Goal: Task Accomplishment & Management: Manage account settings

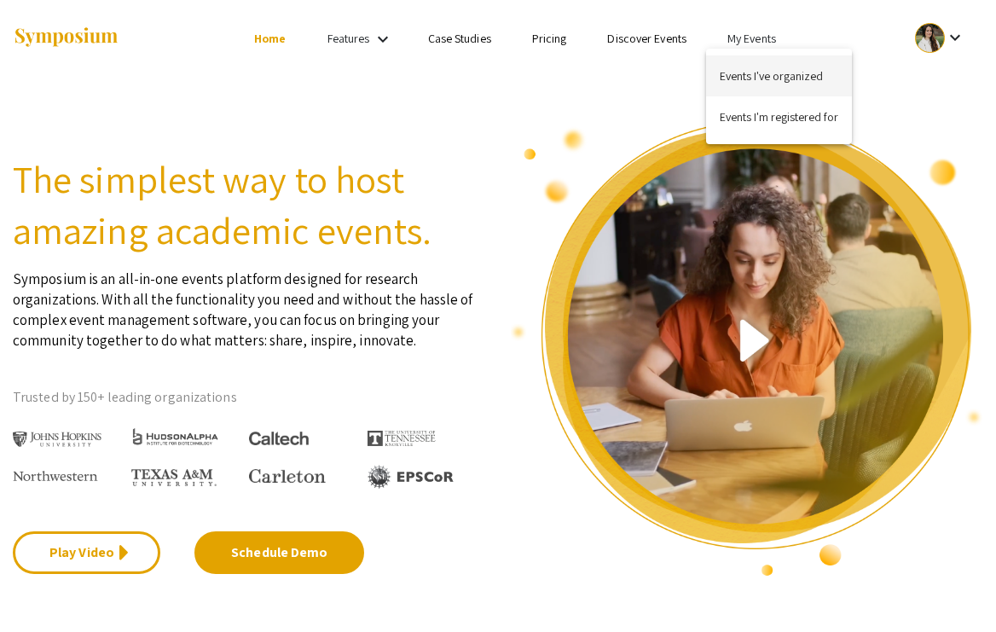
click at [737, 67] on button "Events I've organized" at bounding box center [779, 75] width 146 height 41
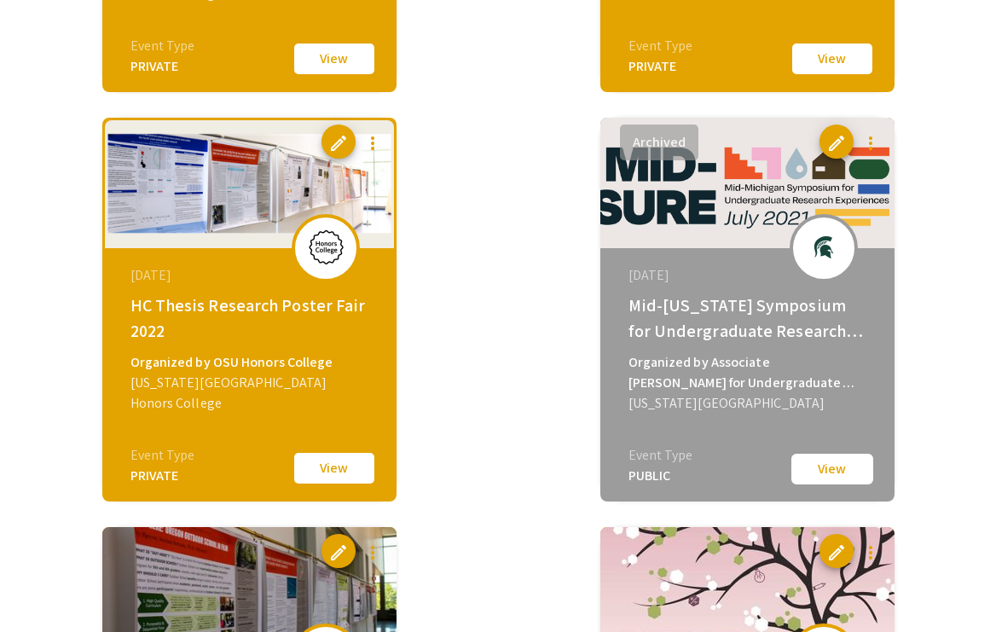
scroll to position [4168, 0]
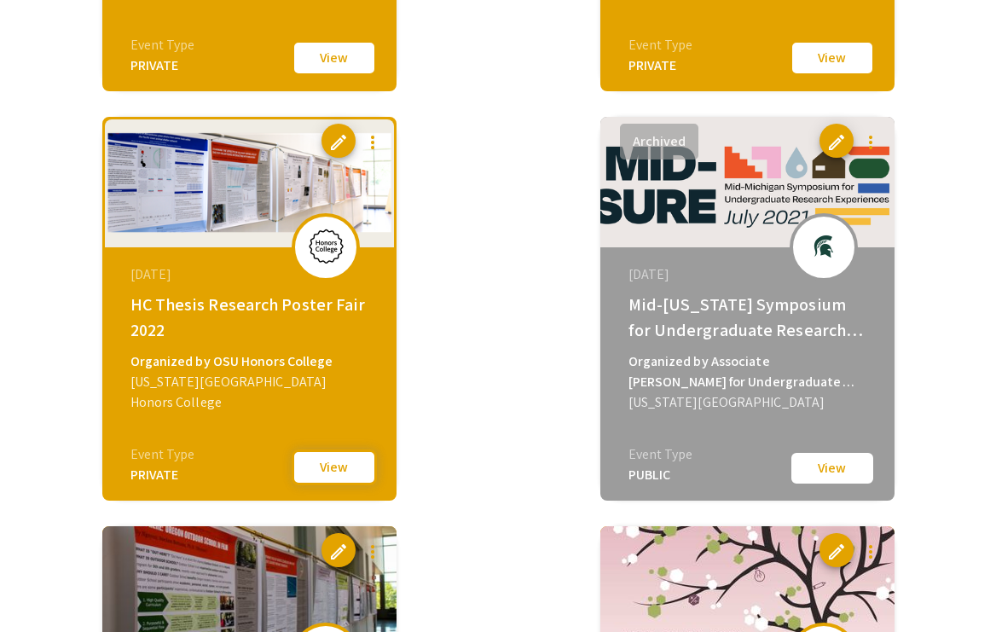
click at [349, 468] on button "View" at bounding box center [334, 468] width 85 height 36
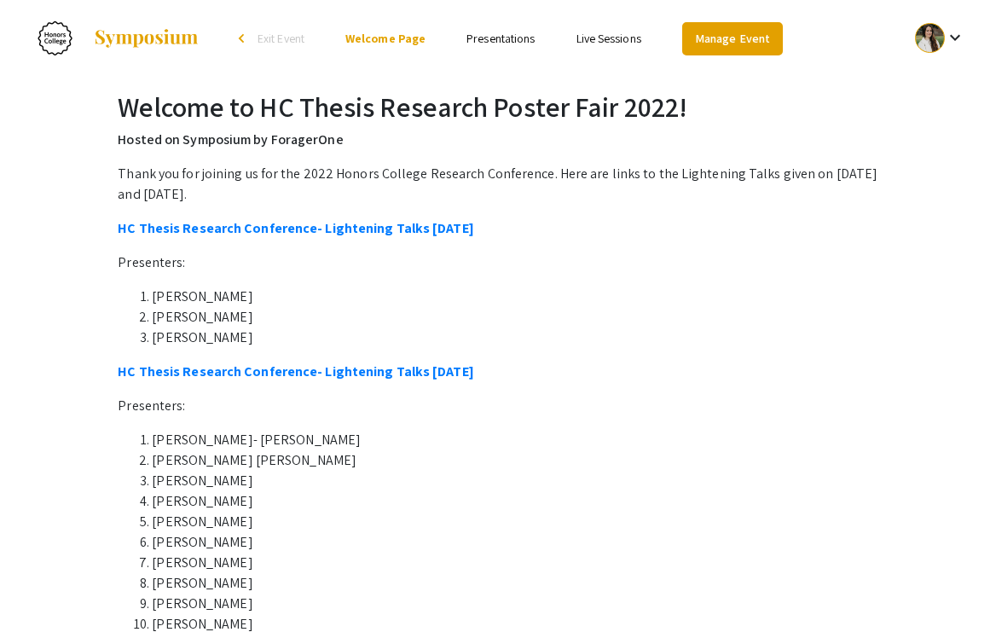
click at [703, 38] on link "Manage Event" at bounding box center [732, 38] width 101 height 33
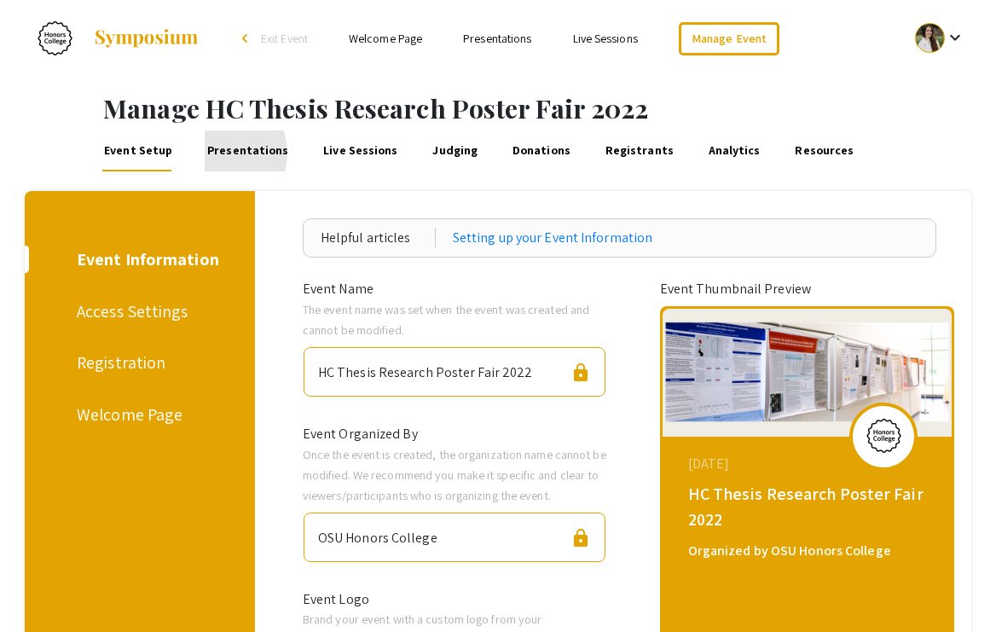
click at [212, 153] on link "Presentations" at bounding box center [248, 151] width 86 height 41
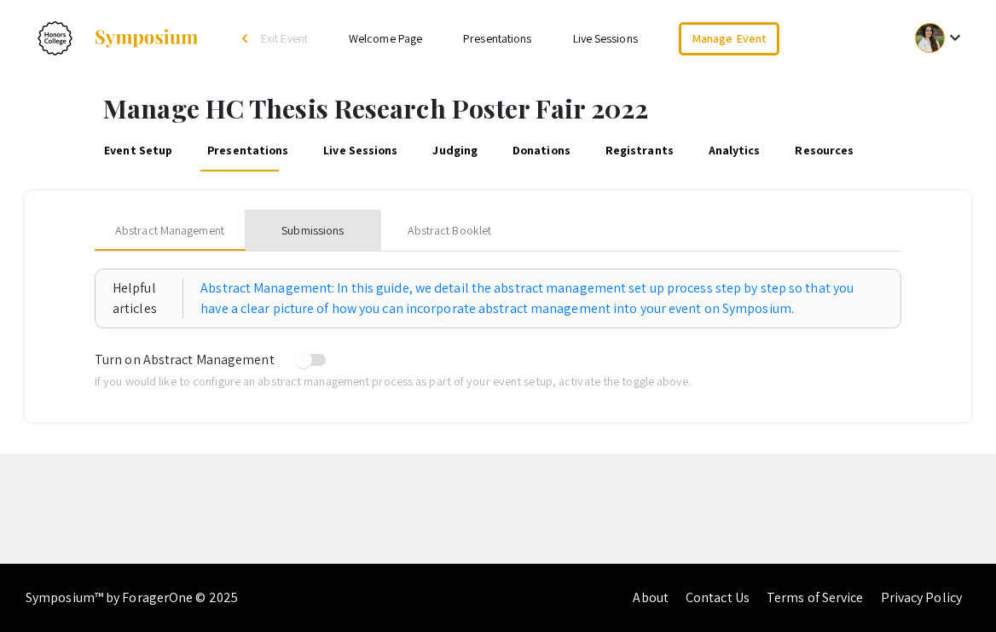
click at [302, 228] on div "Submissions" at bounding box center [312, 231] width 62 height 18
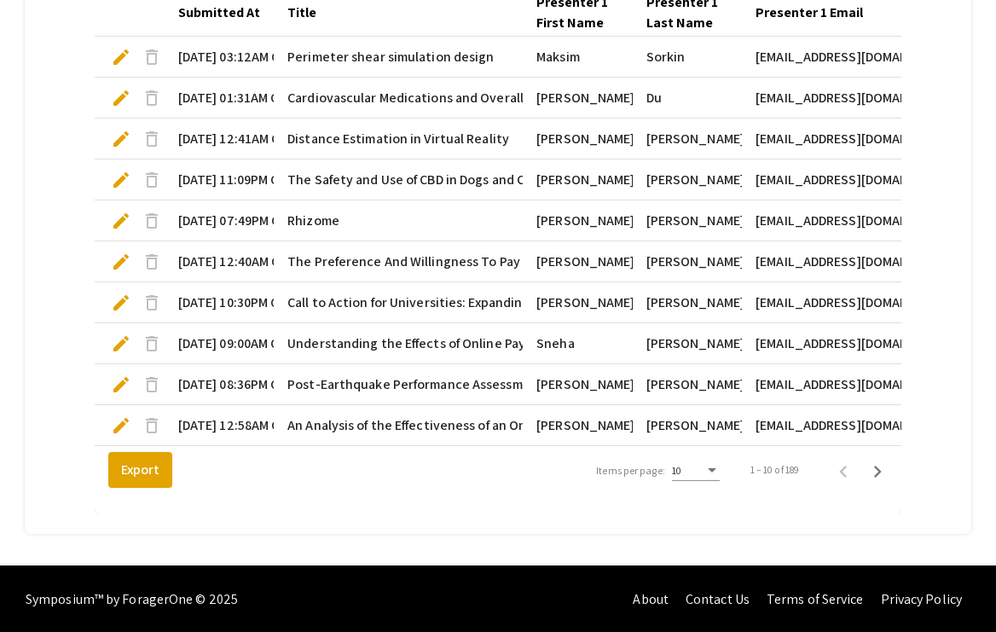
scroll to position [597, 0]
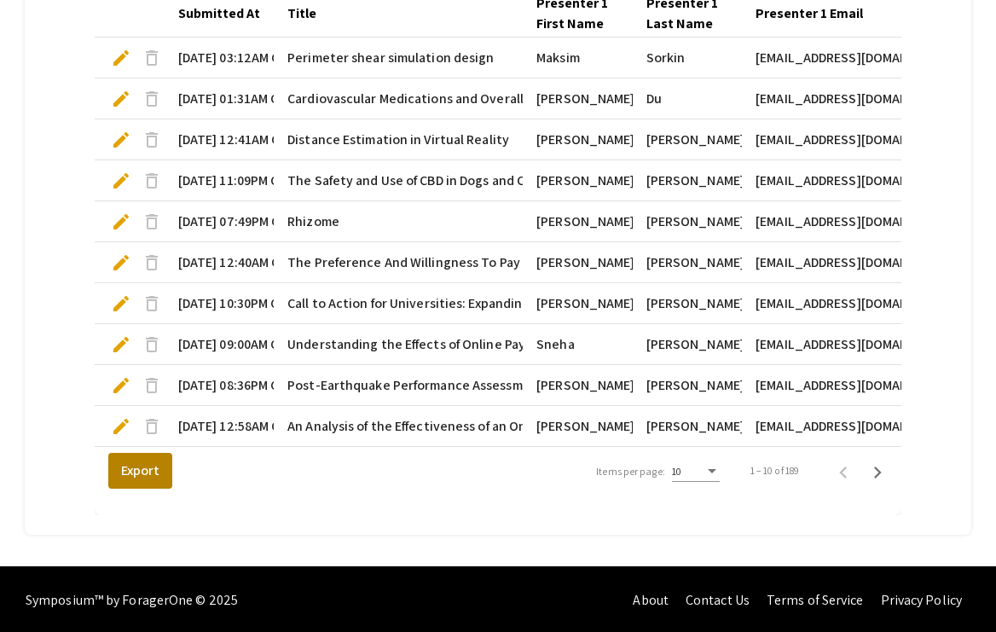
click at [136, 467] on button "Export" at bounding box center [140, 471] width 64 height 36
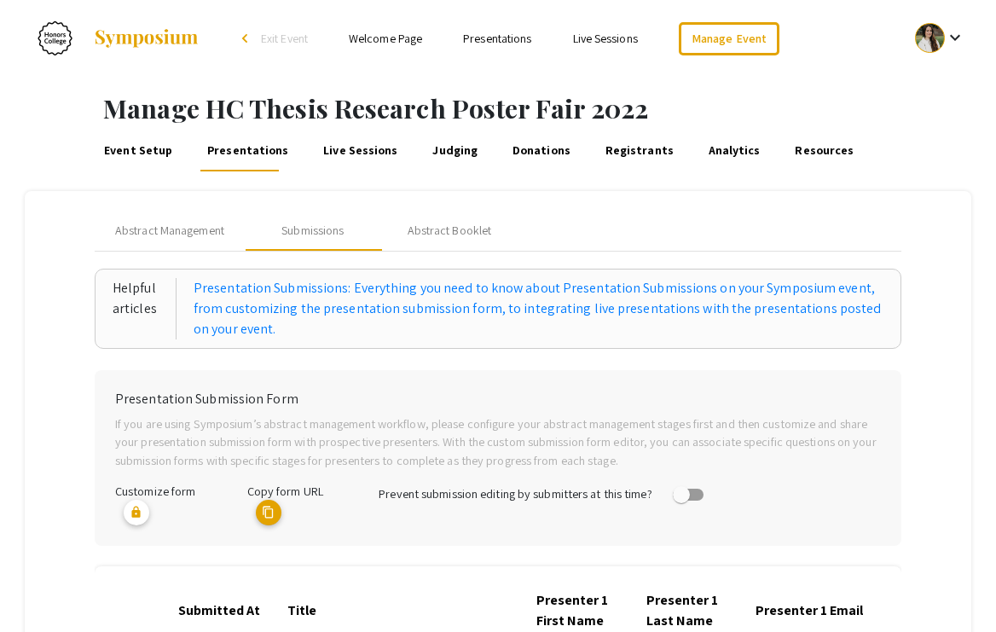
scroll to position [0, 0]
click at [275, 42] on span "Exit Event" at bounding box center [284, 38] width 47 height 15
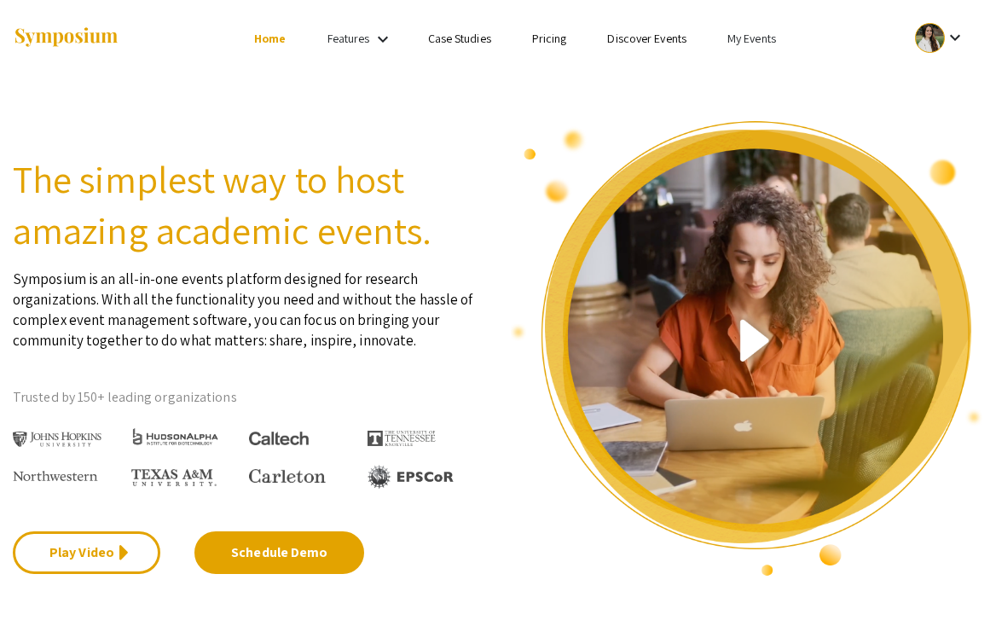
click at [753, 28] on li "My Events" at bounding box center [752, 38] width 90 height 20
click at [745, 38] on div at bounding box center [498, 316] width 996 height 632
click at [740, 40] on link "My Events" at bounding box center [752, 38] width 49 height 15
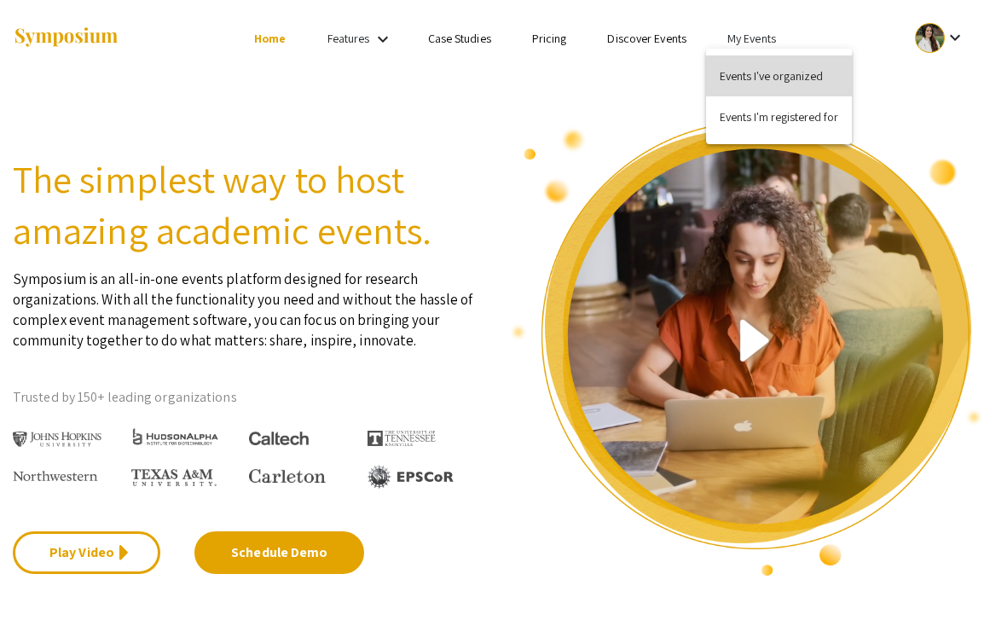
click at [742, 72] on button "Events I've organized" at bounding box center [779, 75] width 146 height 41
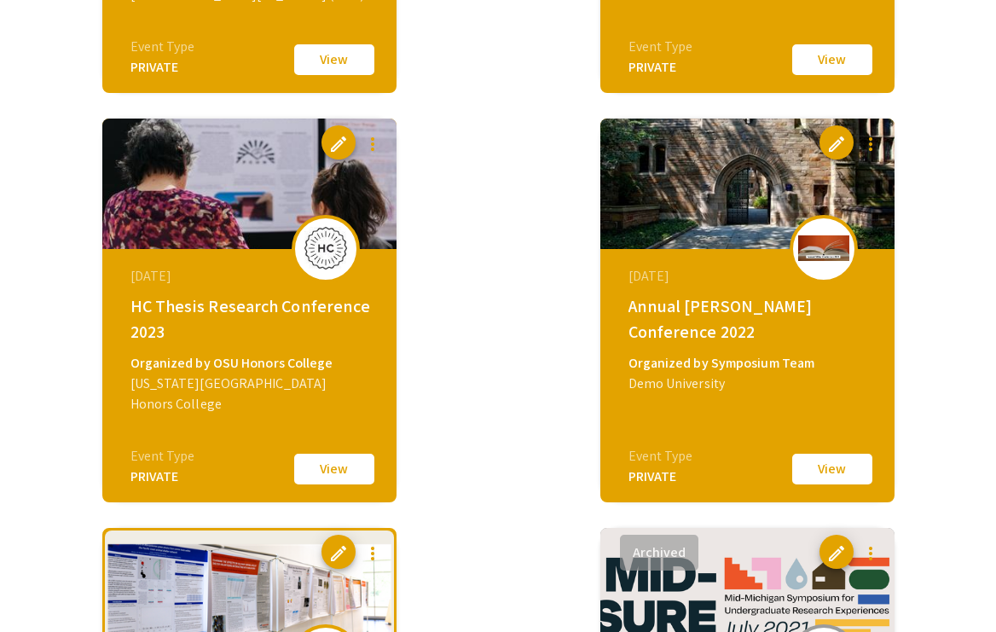
scroll to position [3794, 0]
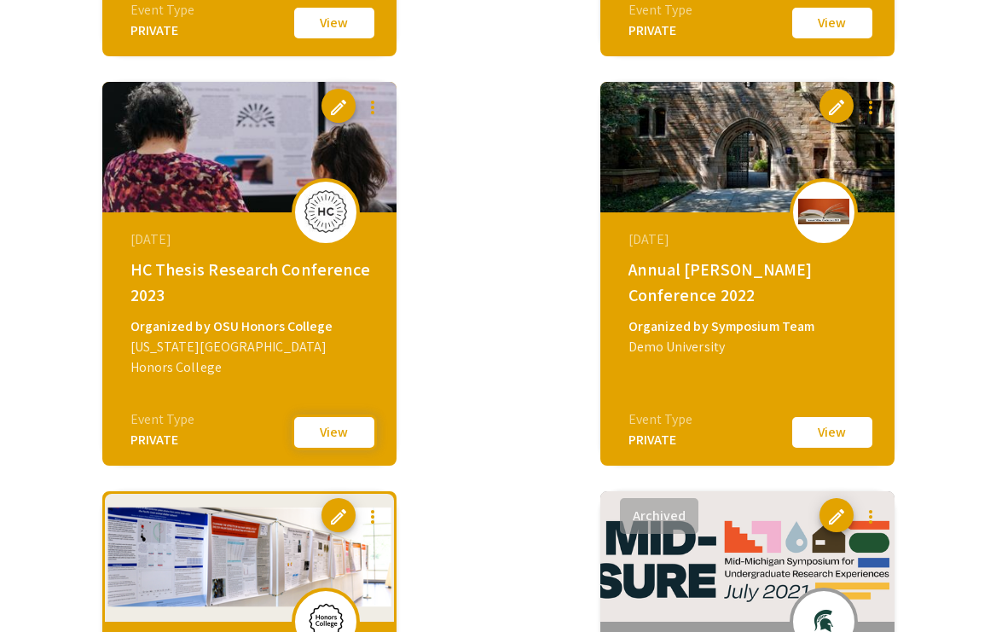
click at [331, 437] on button "View" at bounding box center [334, 433] width 85 height 36
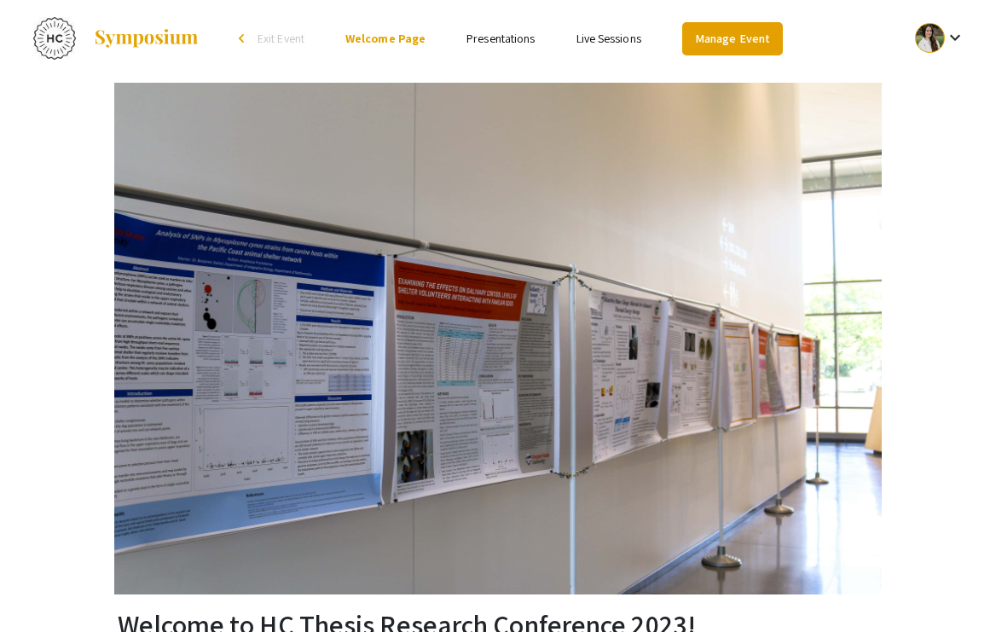
click at [705, 28] on link "Manage Event" at bounding box center [732, 38] width 101 height 33
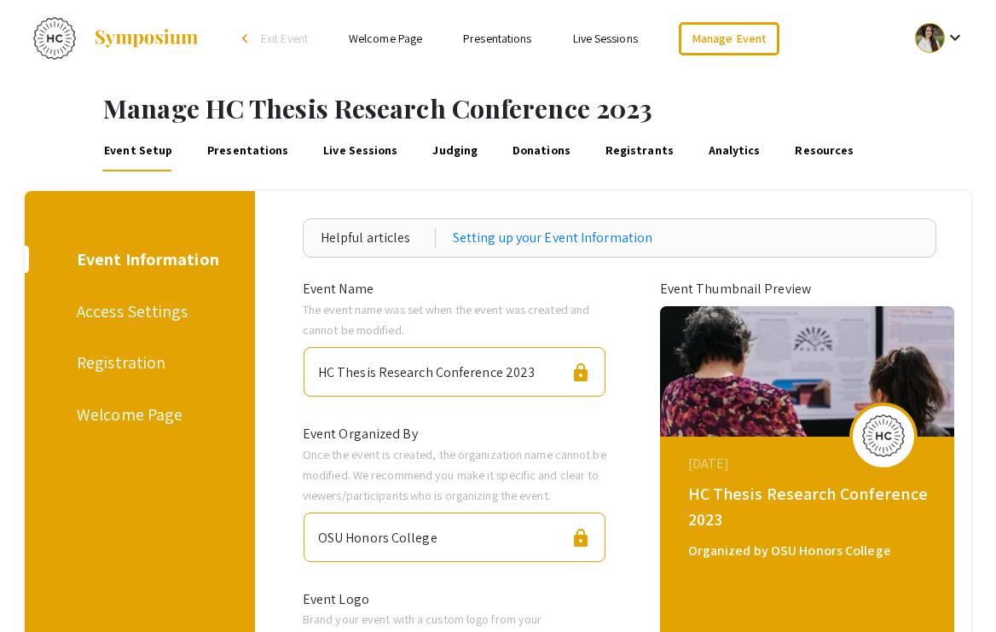
click at [209, 144] on link "Presentations" at bounding box center [248, 151] width 86 height 41
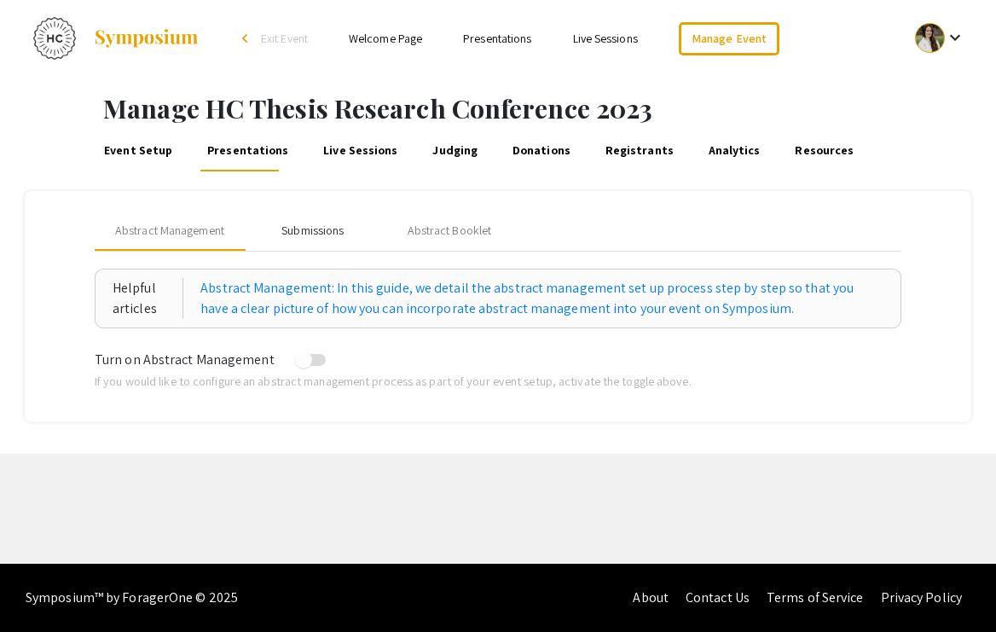
click at [307, 224] on div "Submissions" at bounding box center [312, 231] width 62 height 18
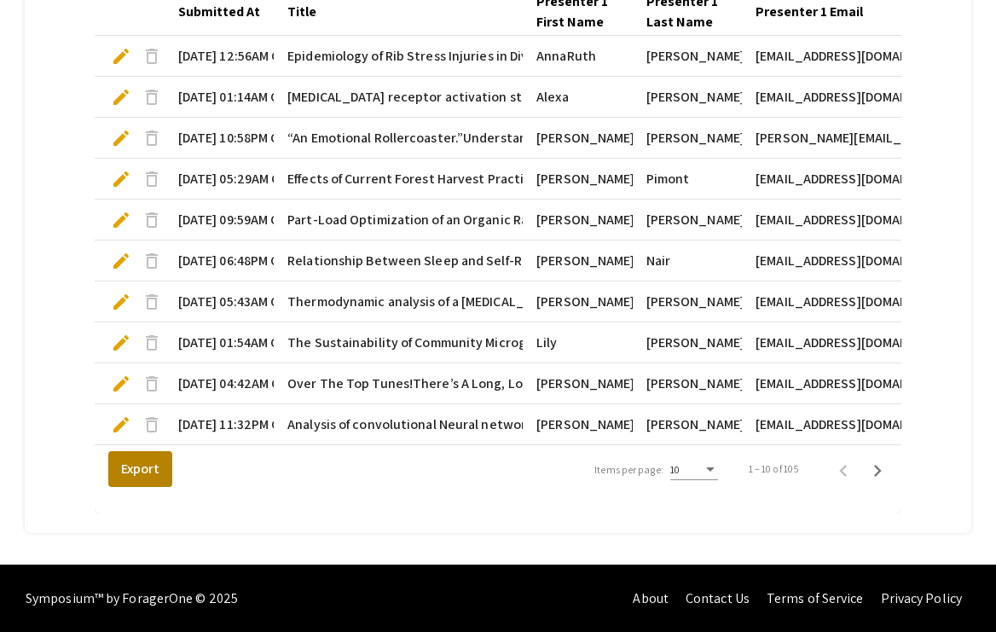
scroll to position [597, 0]
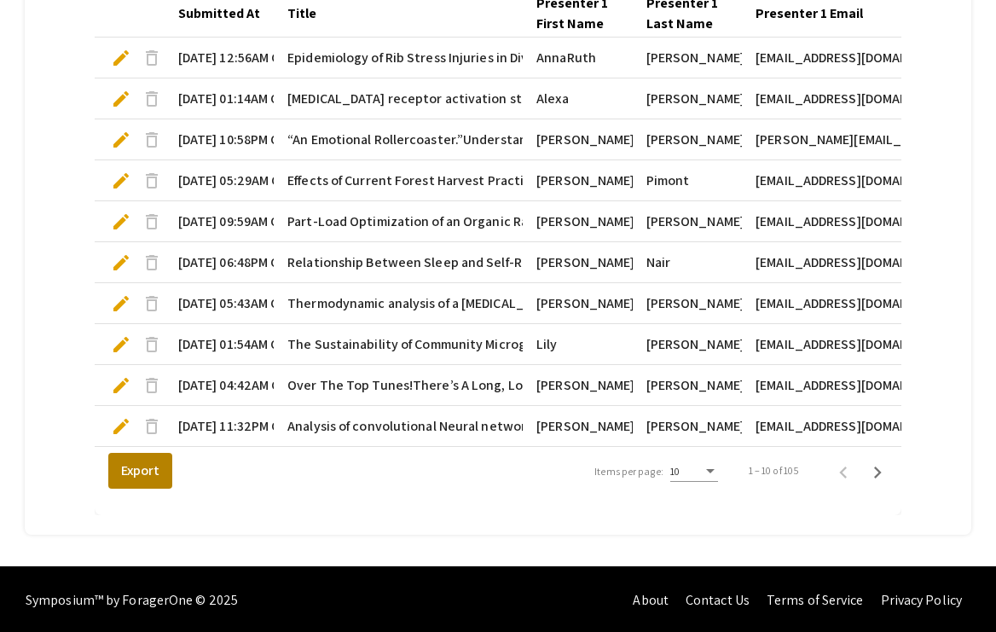
click at [125, 465] on button "Export" at bounding box center [140, 471] width 64 height 36
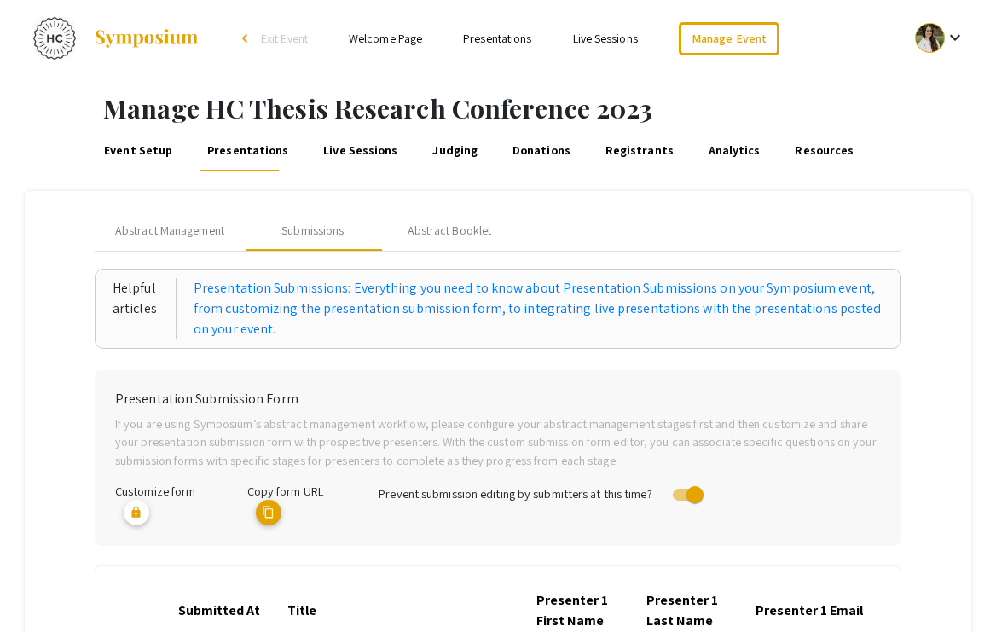
scroll to position [0, 0]
click at [277, 38] on span "Exit Event" at bounding box center [284, 38] width 47 height 15
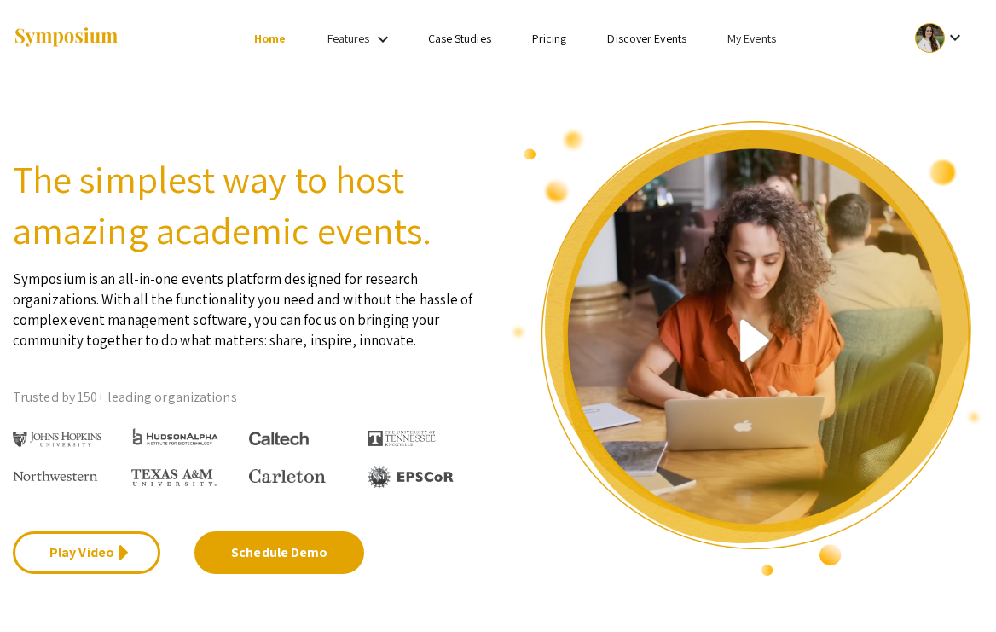
click at [731, 40] on link "My Events" at bounding box center [752, 38] width 49 height 15
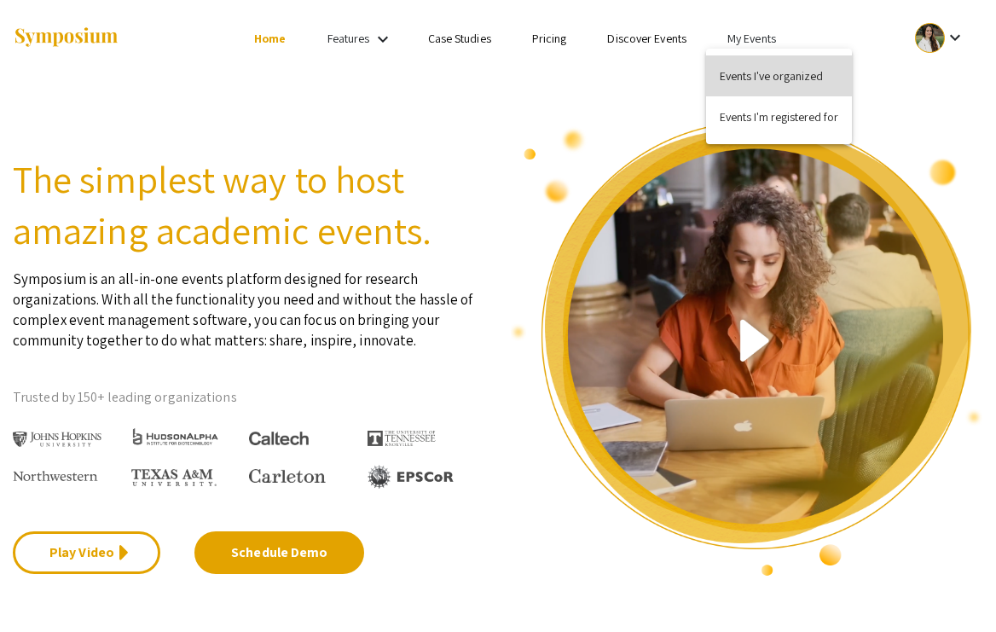
click at [740, 69] on button "Events I've organized" at bounding box center [779, 75] width 146 height 41
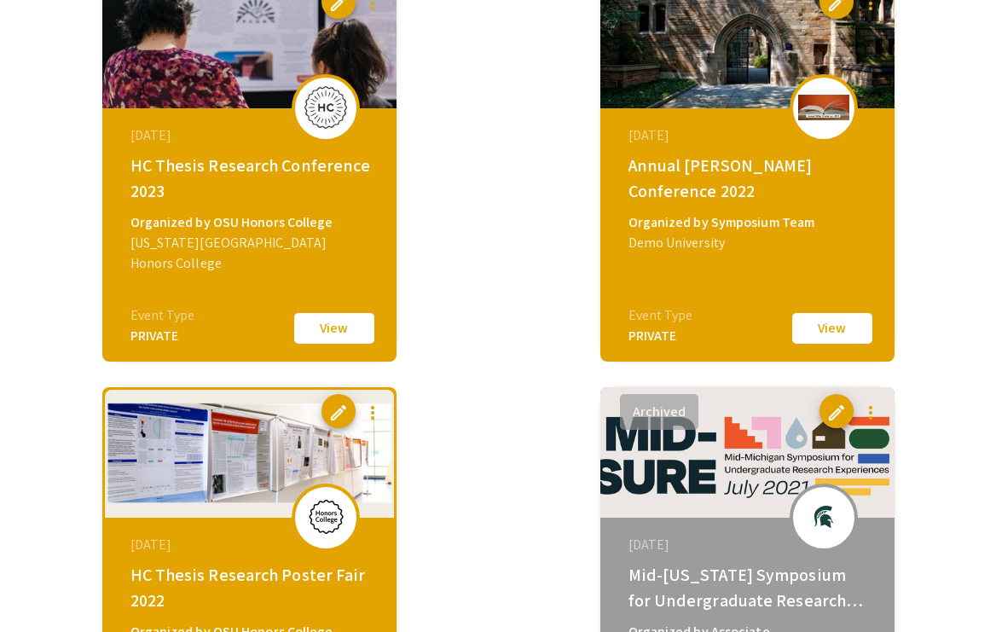
scroll to position [3920, 0]
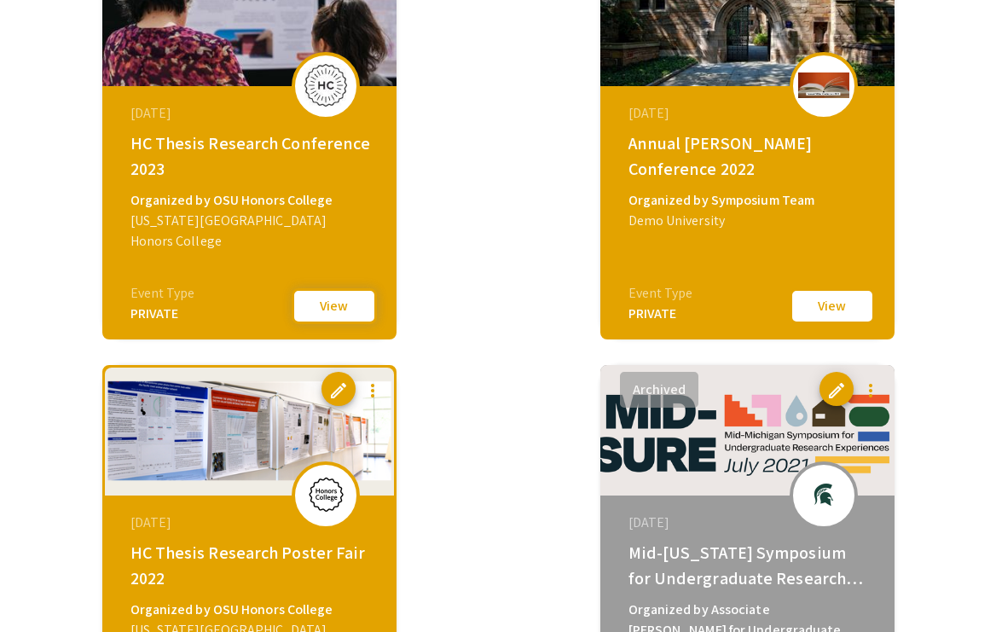
click at [340, 301] on button "View" at bounding box center [334, 306] width 85 height 36
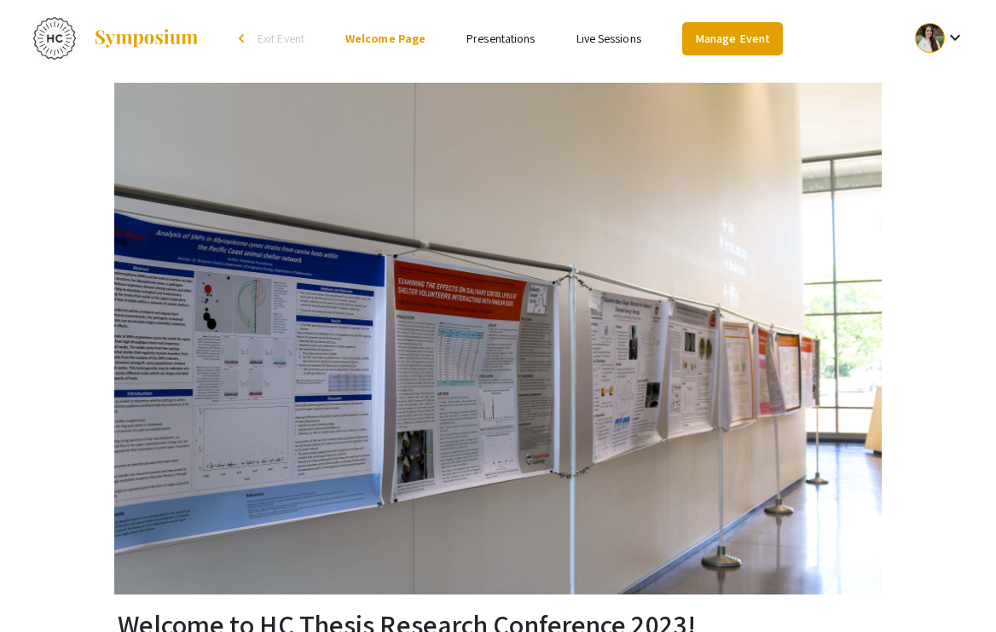
click at [722, 44] on link "Manage Event" at bounding box center [732, 38] width 101 height 33
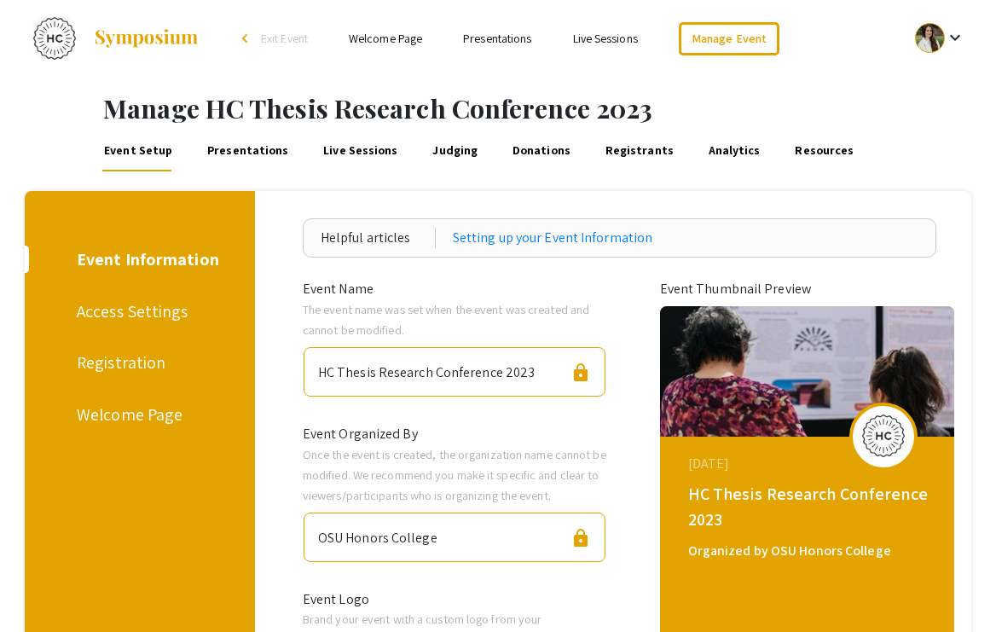
click at [239, 150] on link "Presentations" at bounding box center [248, 151] width 86 height 41
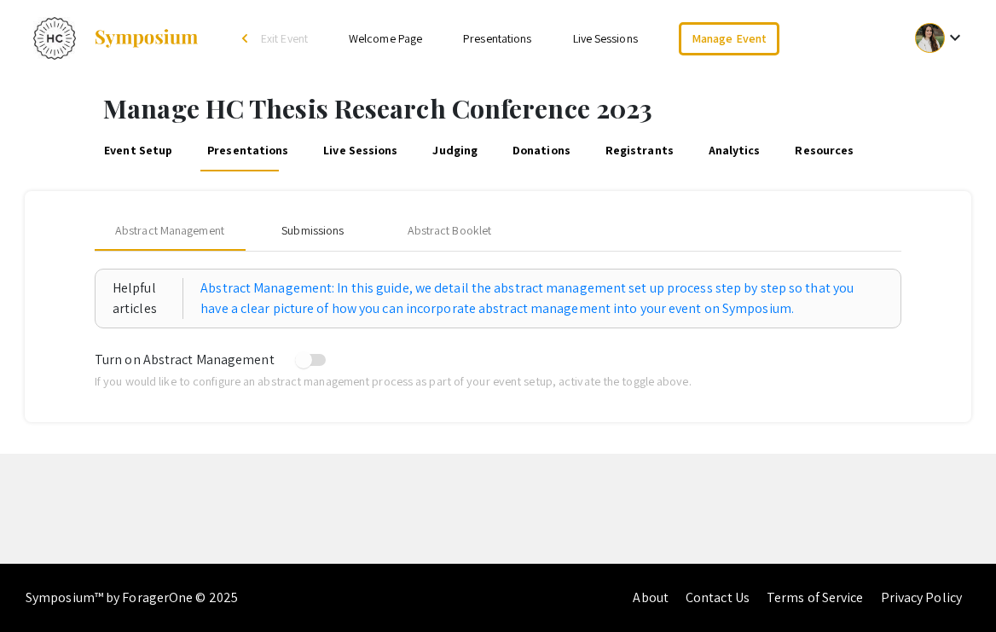
click at [322, 230] on div "Submissions" at bounding box center [312, 231] width 62 height 18
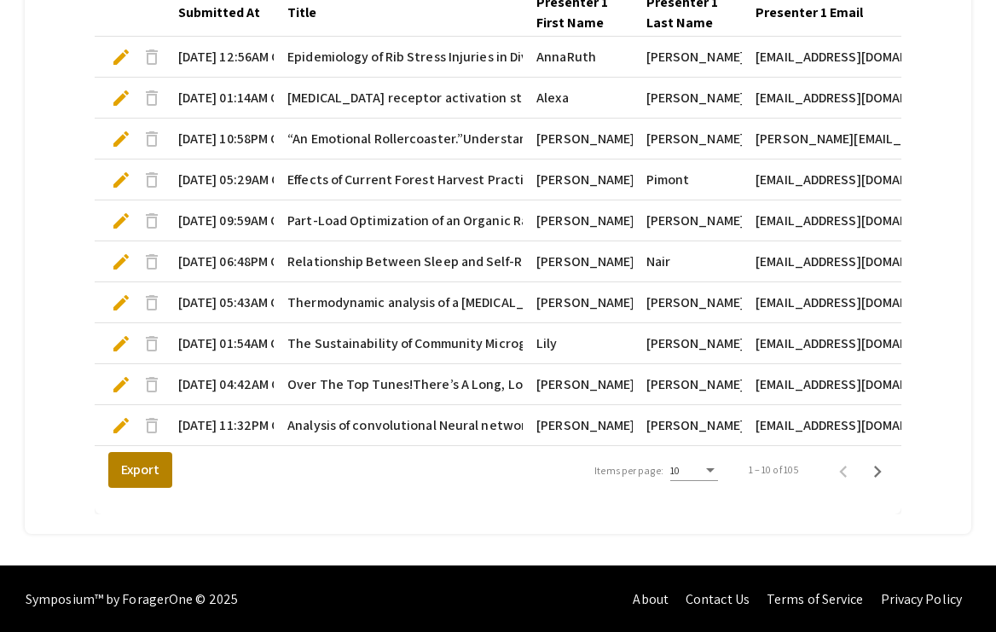
scroll to position [597, 0]
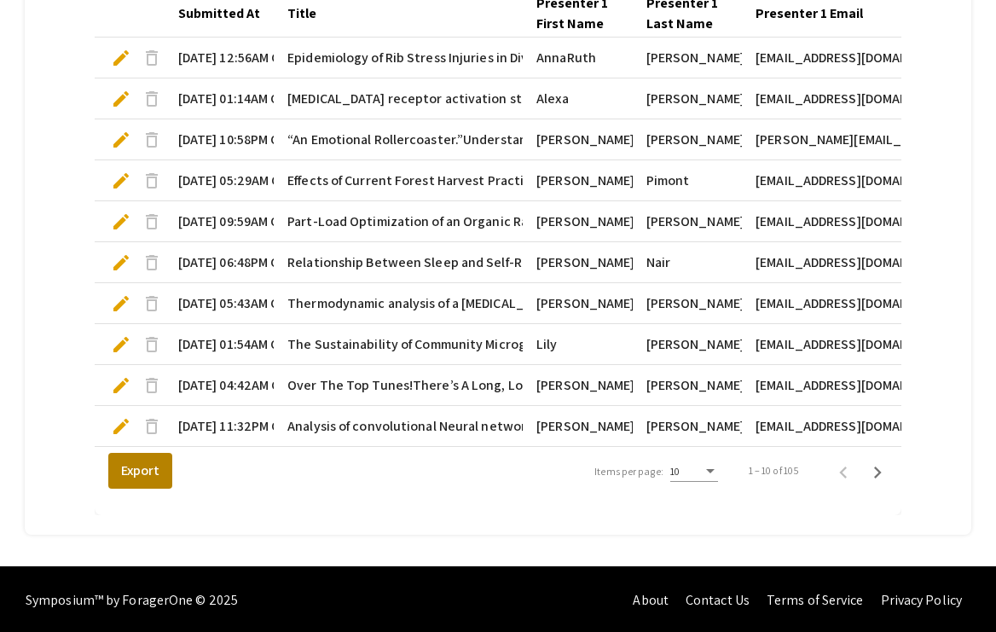
click at [135, 476] on button "Export" at bounding box center [140, 471] width 64 height 36
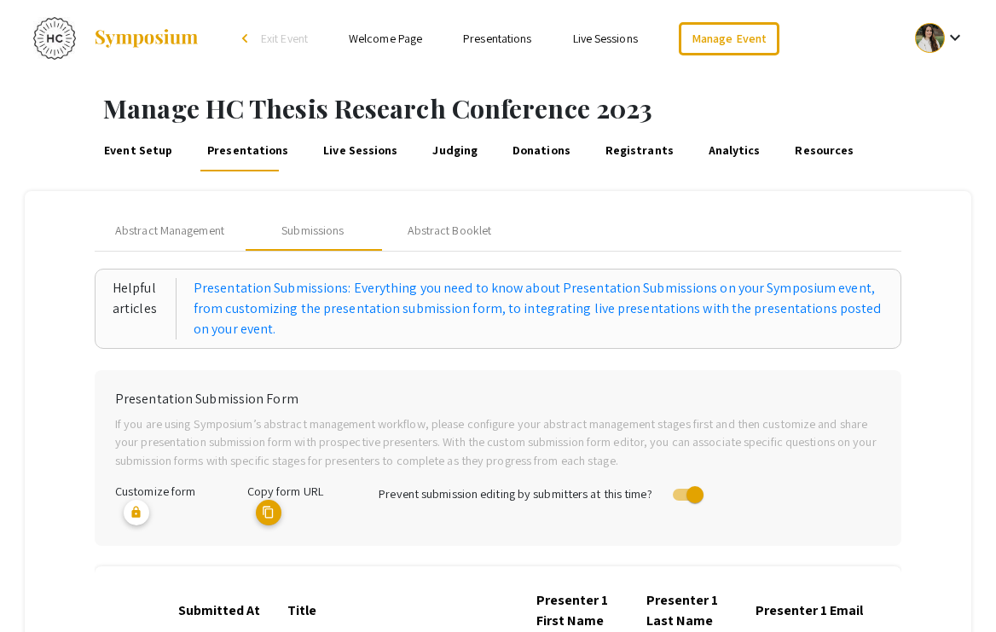
scroll to position [0, 0]
click at [280, 40] on span "Exit Event" at bounding box center [284, 38] width 47 height 15
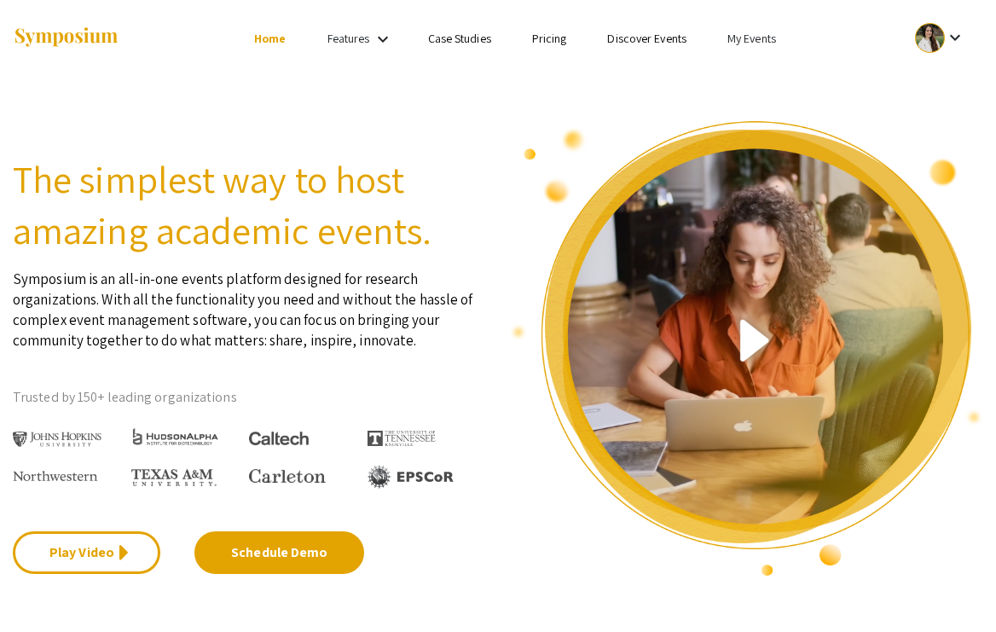
click at [743, 32] on link "My Events" at bounding box center [752, 38] width 49 height 15
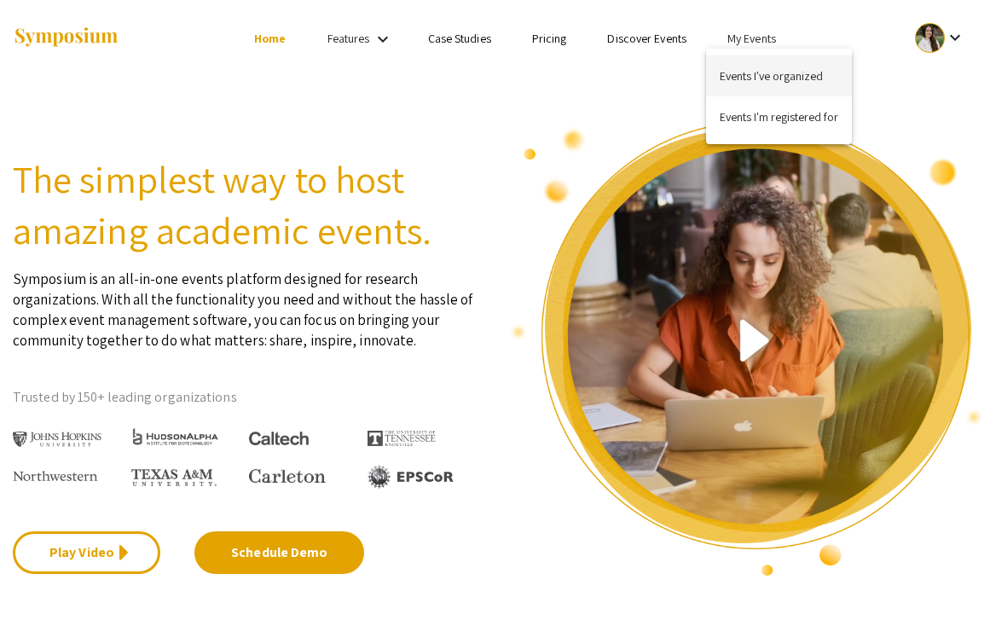
click at [740, 62] on button "Events I've organized" at bounding box center [779, 75] width 146 height 41
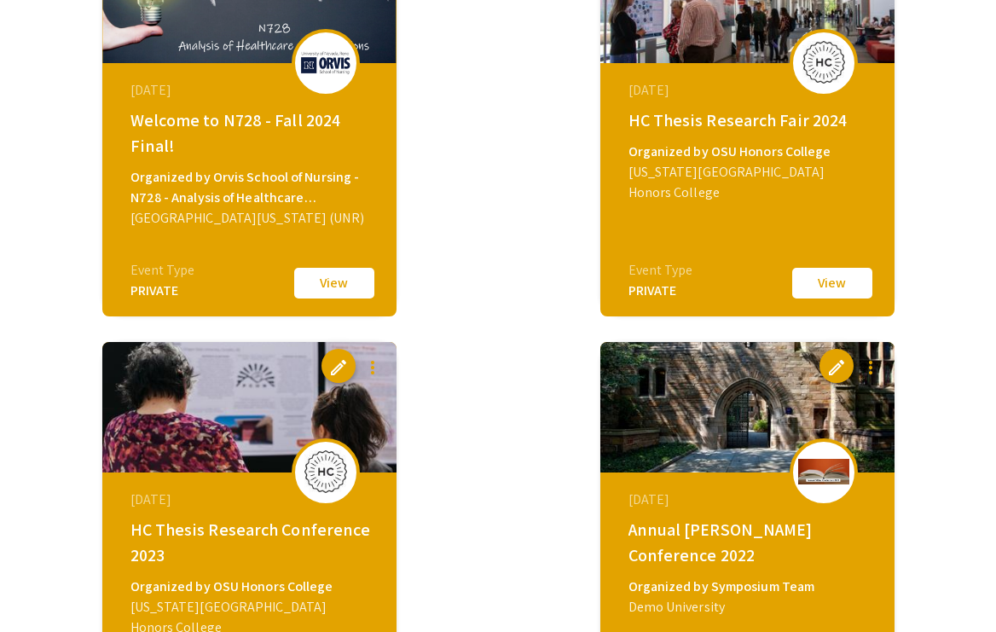
scroll to position [3535, 0]
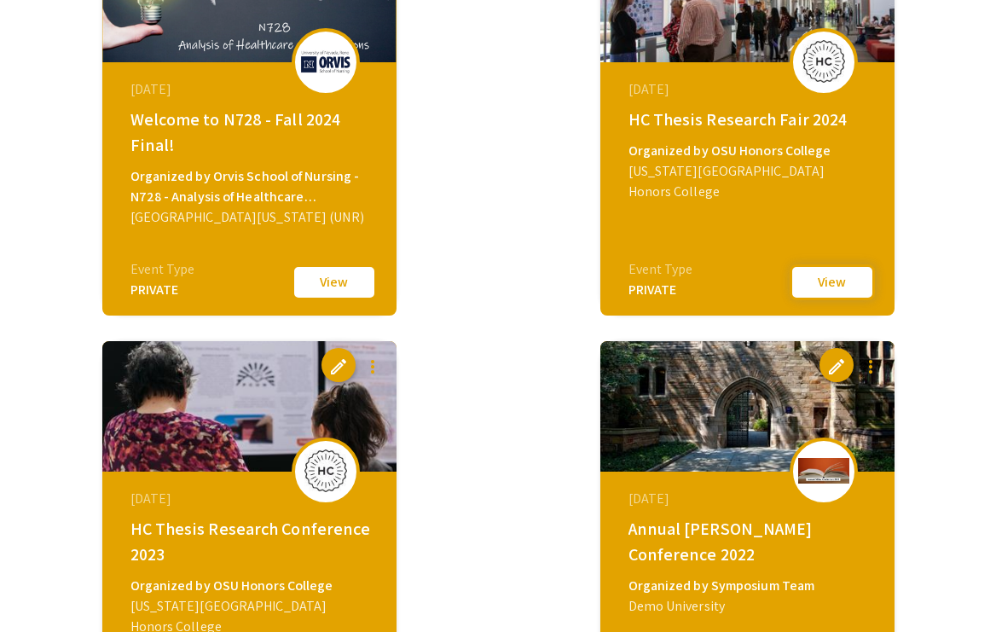
click at [816, 278] on button "View" at bounding box center [832, 282] width 85 height 36
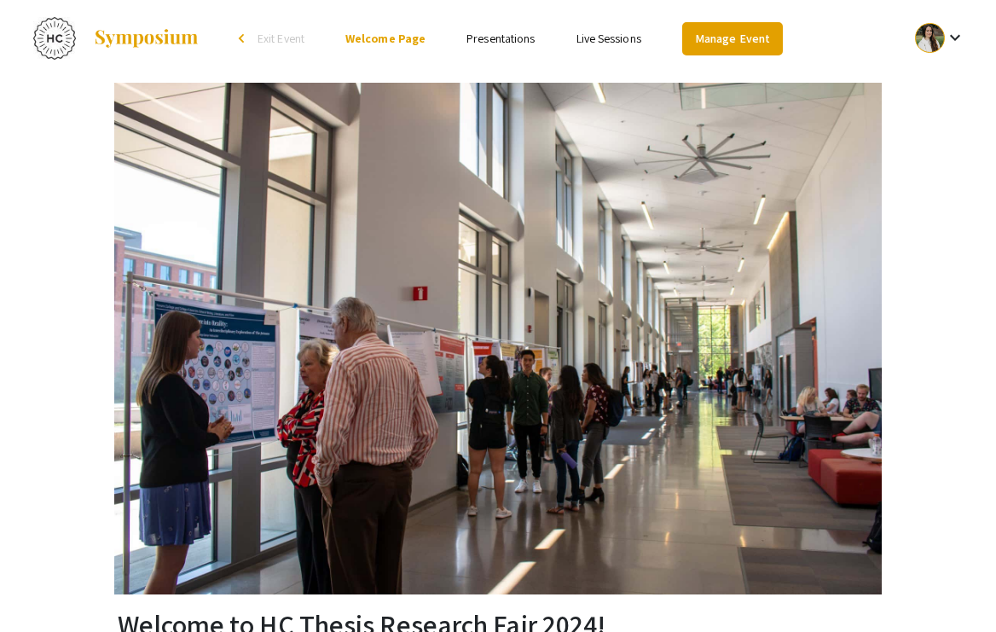
click at [727, 41] on link "Manage Event" at bounding box center [732, 38] width 101 height 33
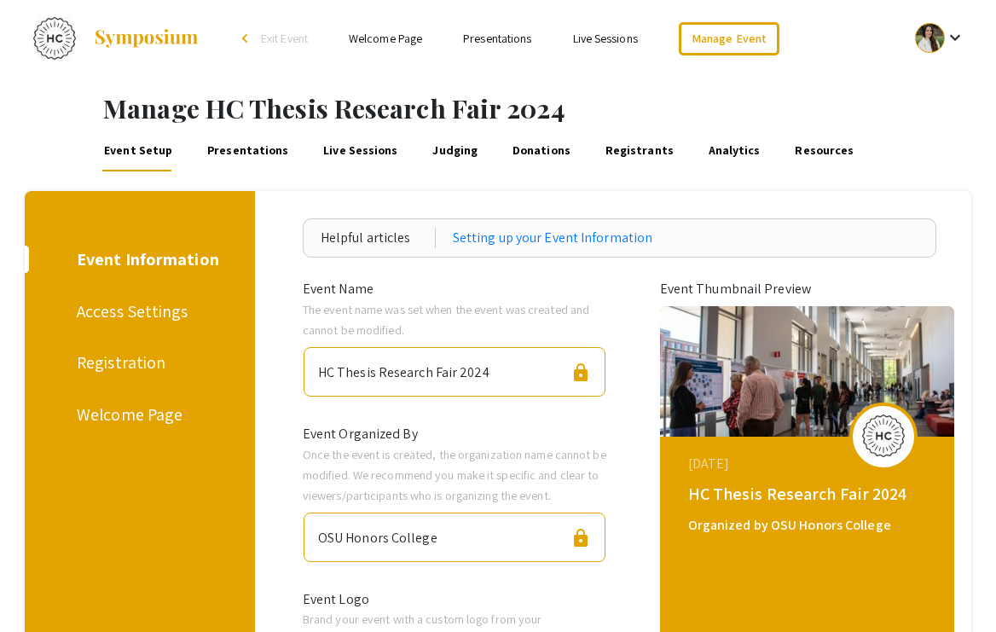
click at [224, 153] on link "Presentations" at bounding box center [248, 151] width 86 height 41
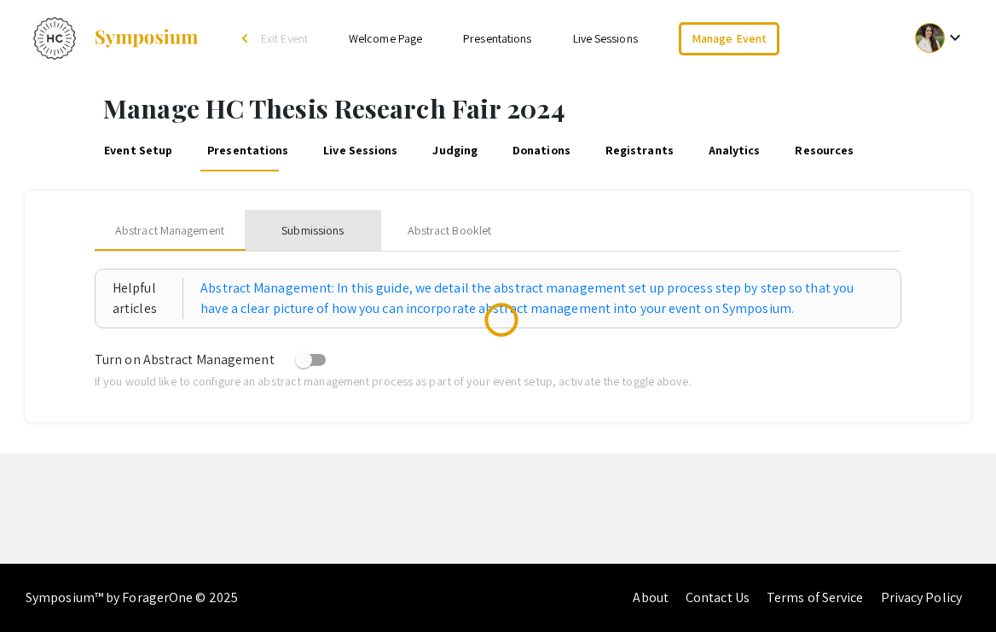
click at [312, 227] on div "Submissions" at bounding box center [312, 231] width 62 height 18
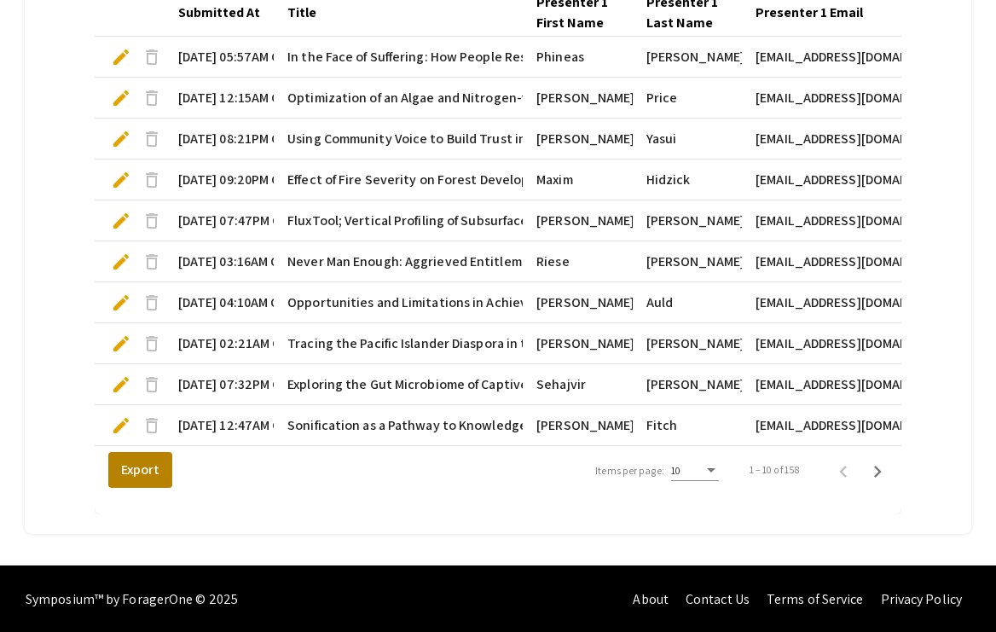
scroll to position [597, 0]
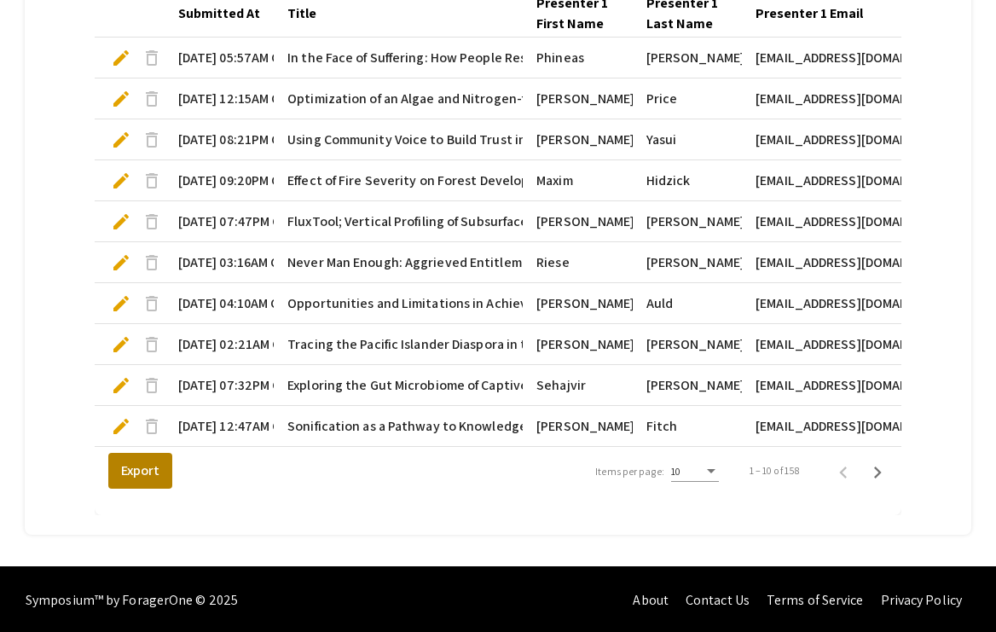
click at [127, 461] on button "Export" at bounding box center [140, 471] width 64 height 36
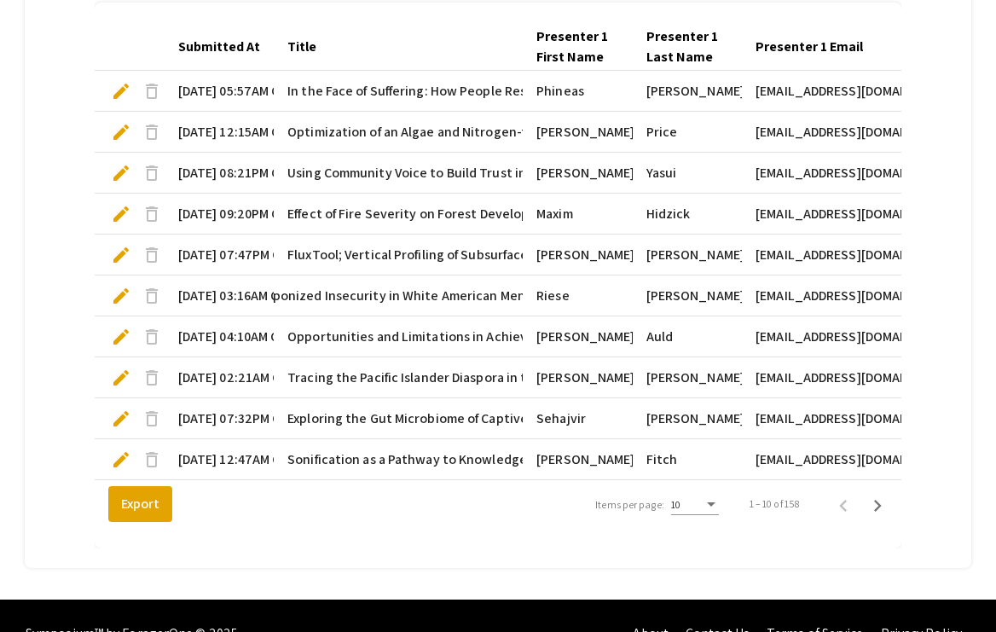
scroll to position [0, 323]
click at [121, 88] on span "edit" at bounding box center [121, 91] width 20 height 20
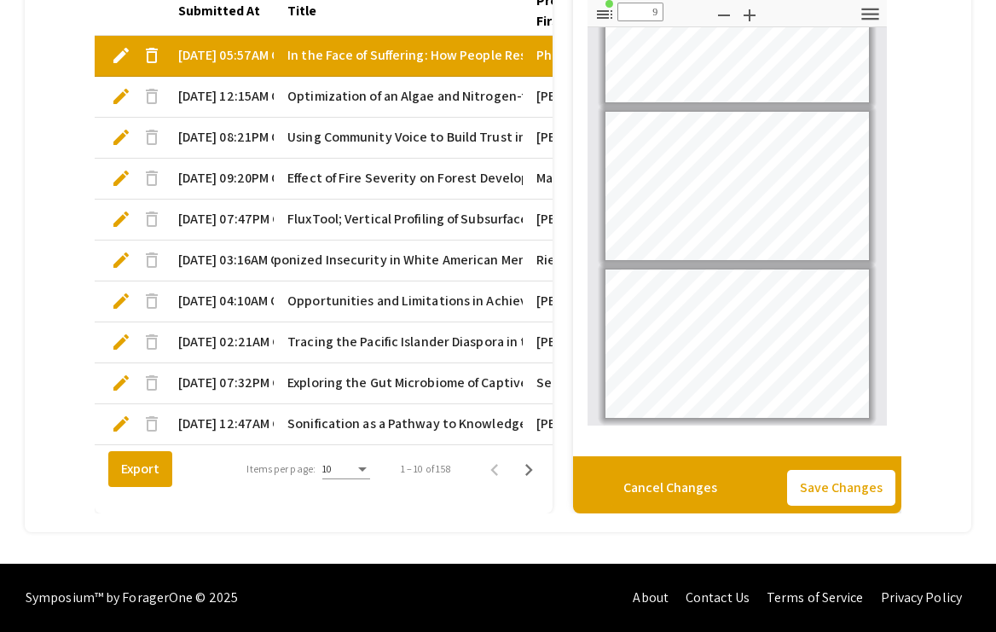
scroll to position [1186, 0]
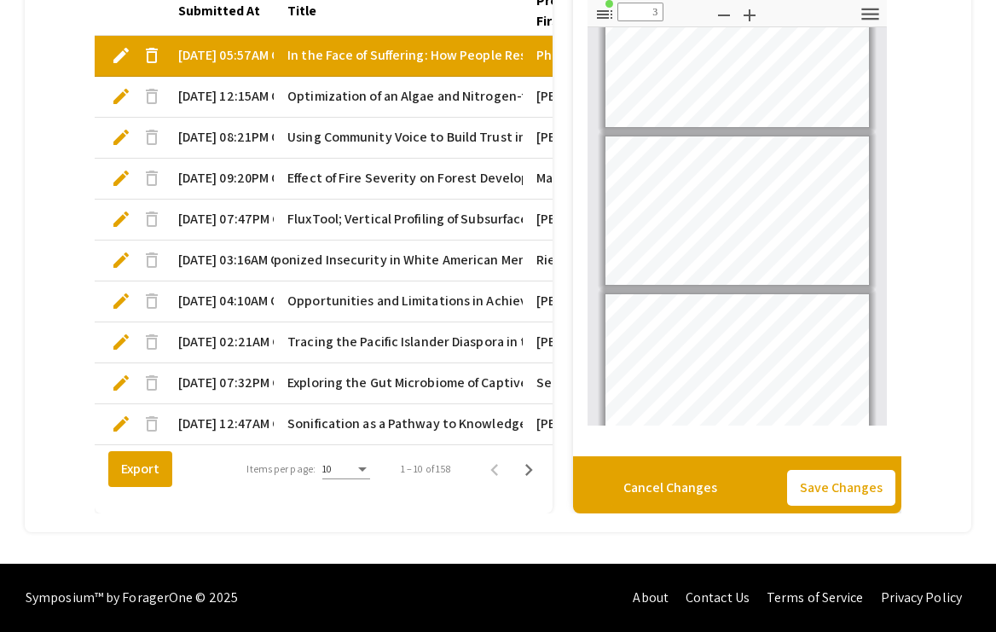
type input "2"
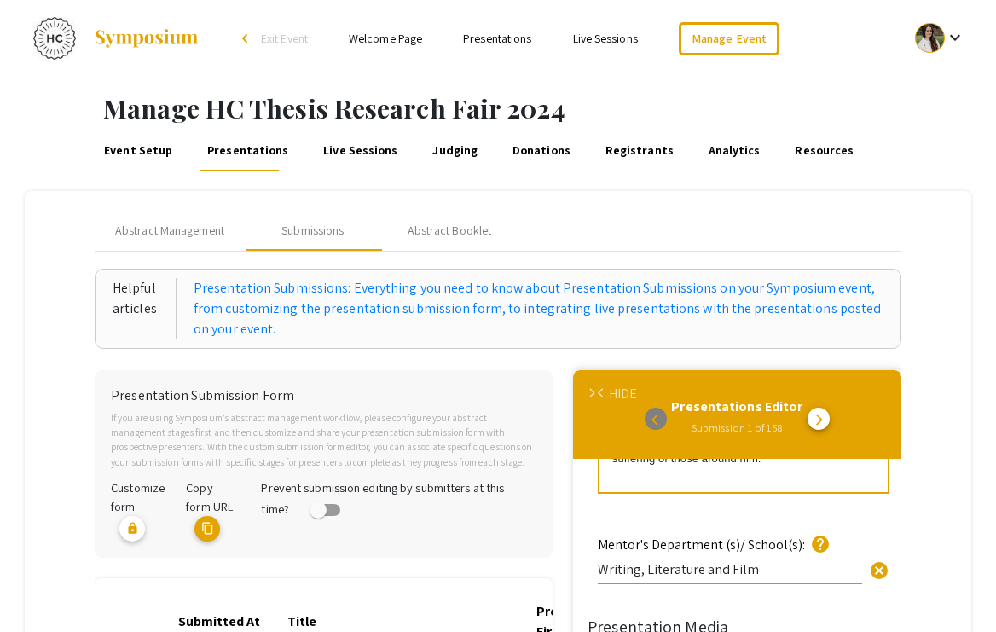
scroll to position [0, 0]
click at [122, 149] on link "Event Setup" at bounding box center [138, 151] width 73 height 41
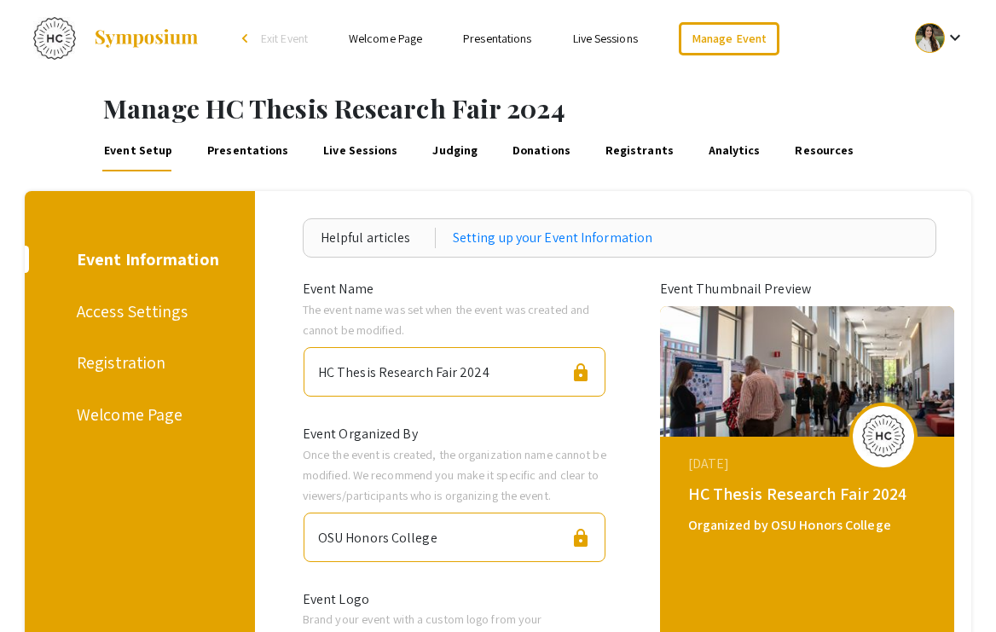
click at [276, 38] on span "Exit Event" at bounding box center [284, 38] width 47 height 15
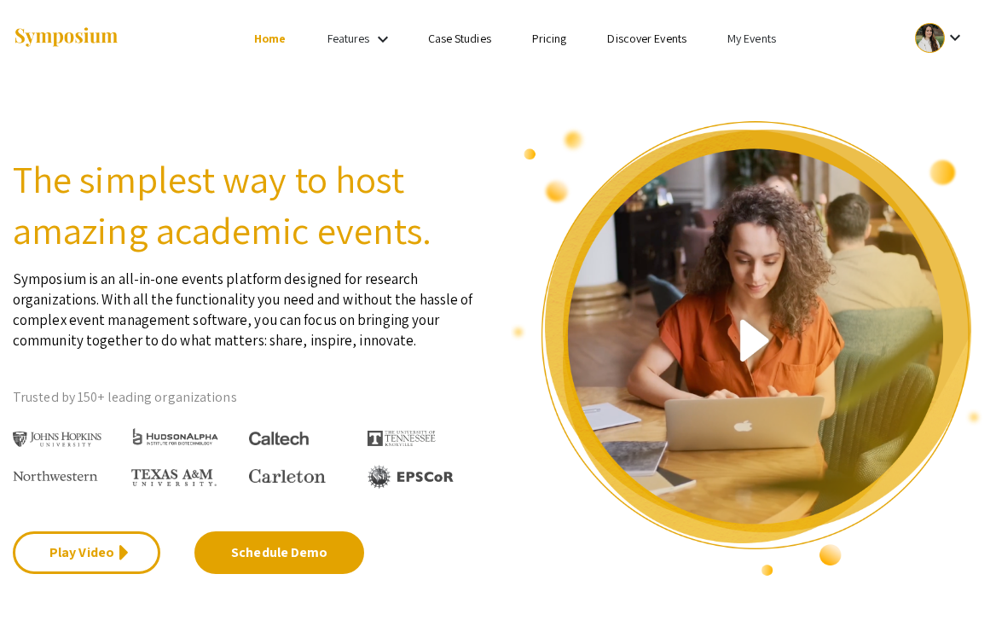
click at [745, 36] on link "My Events" at bounding box center [752, 38] width 49 height 15
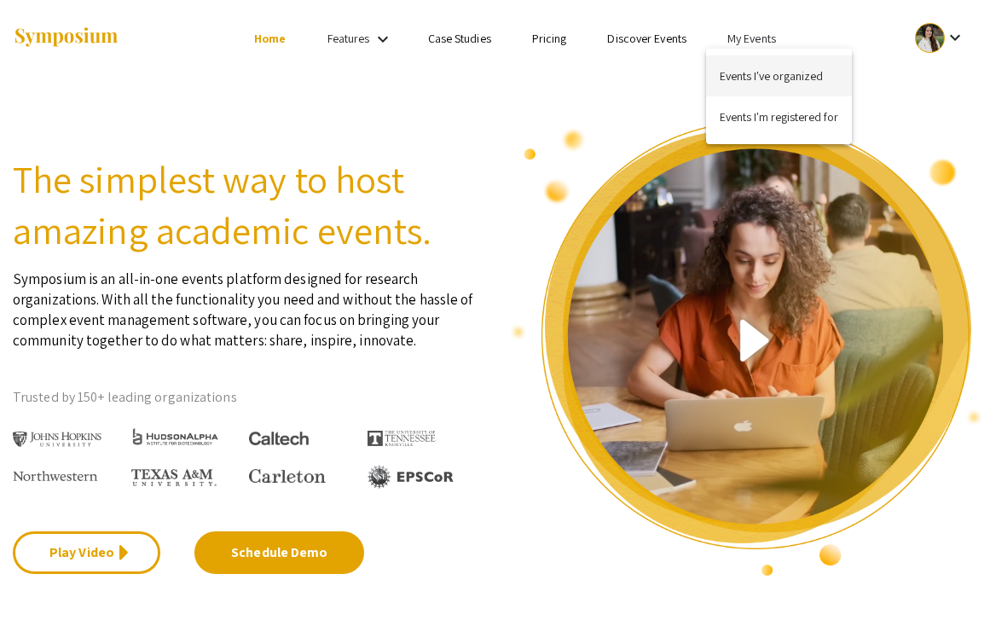
click at [745, 75] on button "Events I've organized" at bounding box center [779, 75] width 146 height 41
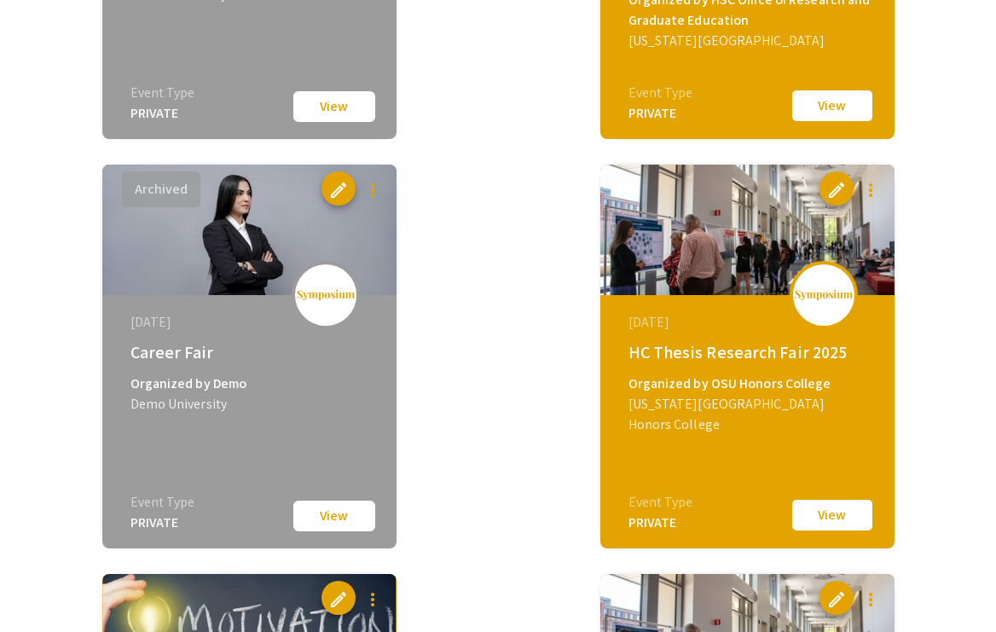
scroll to position [2897, 0]
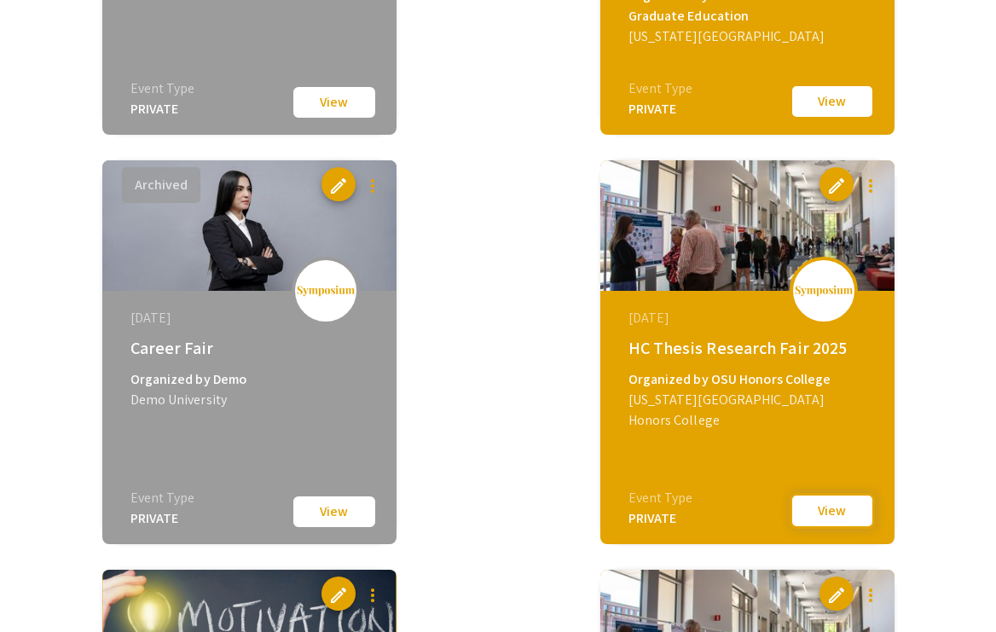
click at [838, 510] on button "View" at bounding box center [832, 511] width 85 height 36
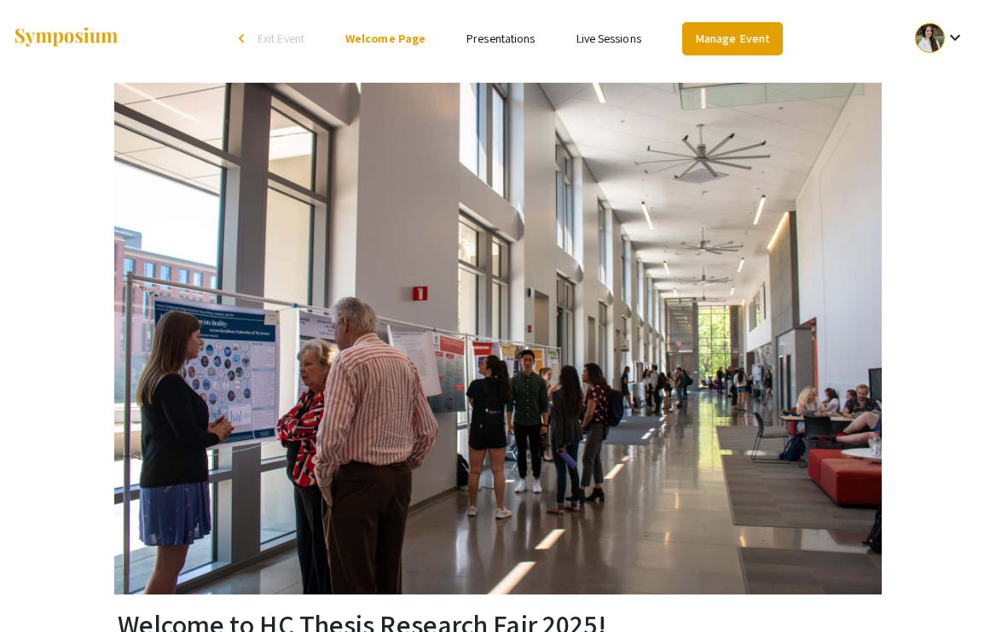
click at [742, 37] on link "Manage Event" at bounding box center [732, 38] width 101 height 33
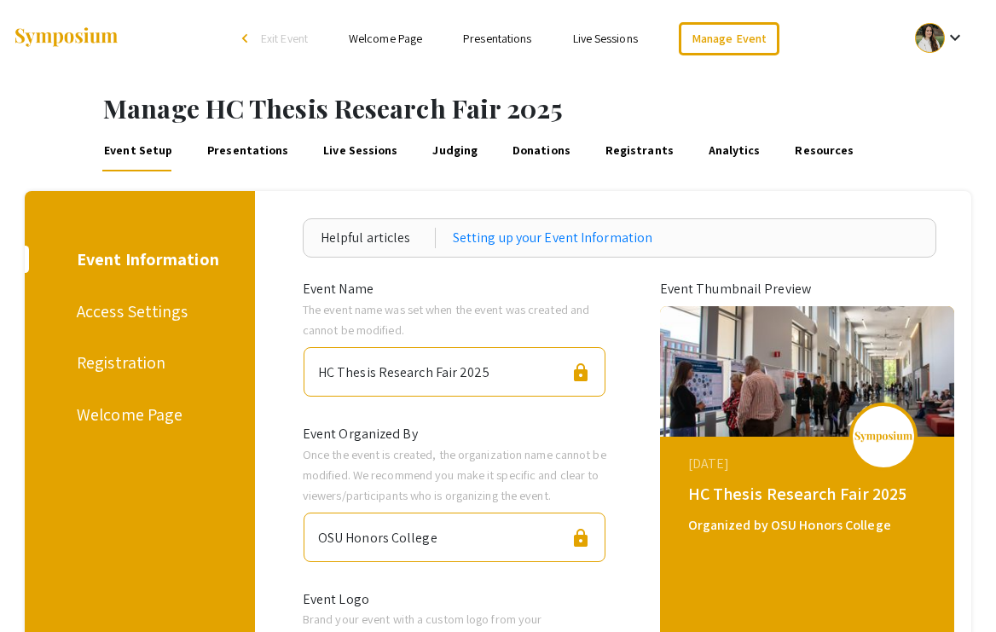
click at [248, 160] on link "Presentations" at bounding box center [248, 151] width 86 height 41
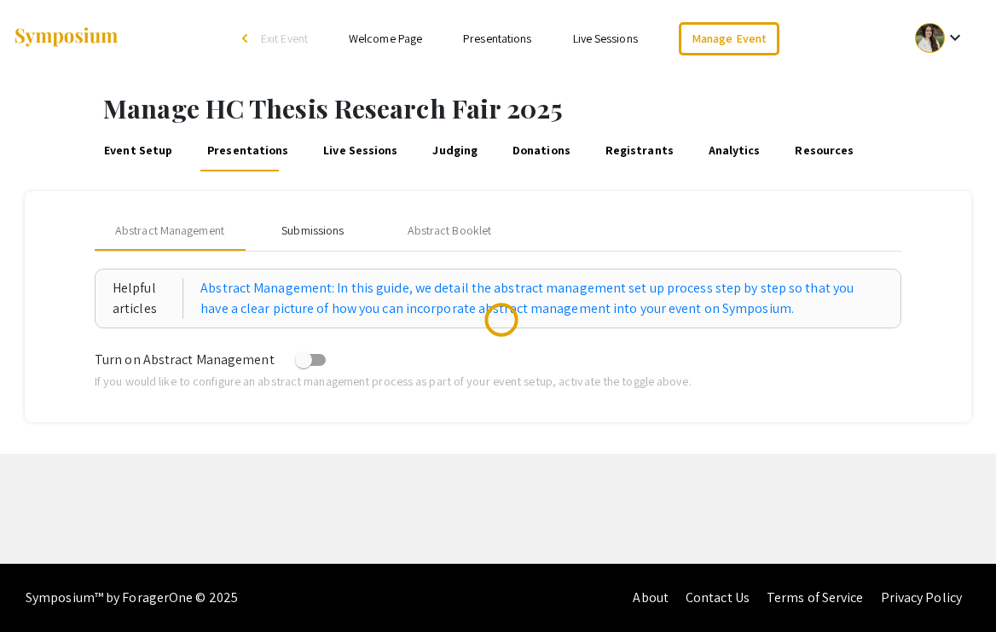
click at [313, 225] on div "Submissions" at bounding box center [312, 231] width 62 height 18
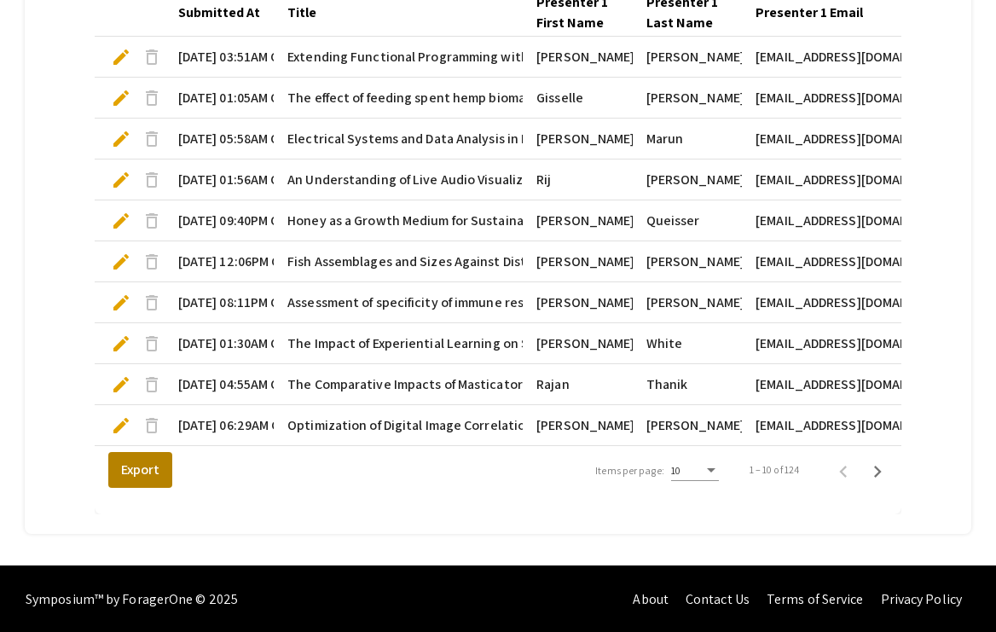
scroll to position [597, 0]
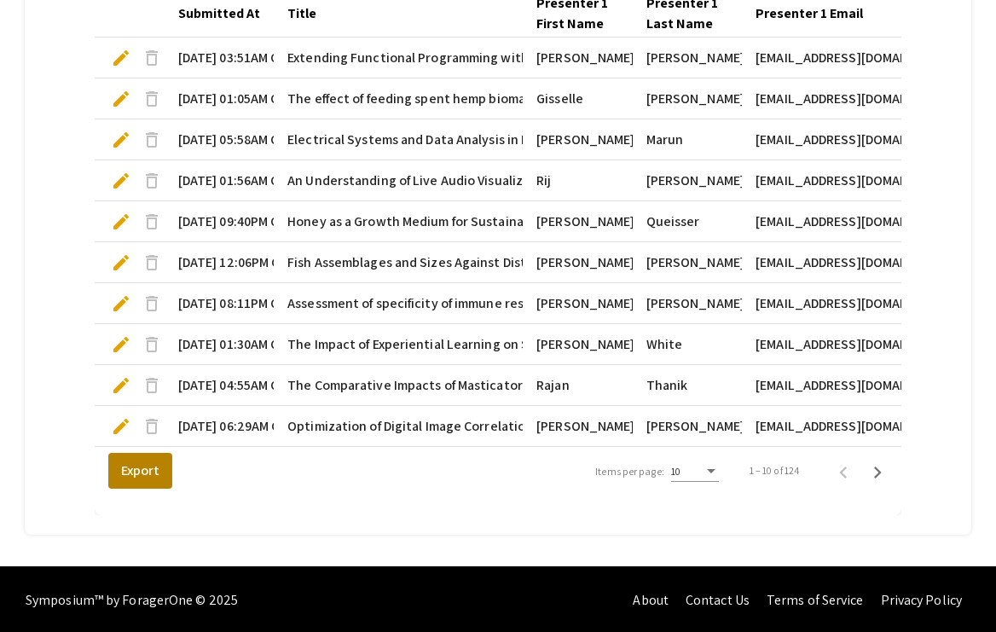
click at [118, 467] on button "Export" at bounding box center [140, 471] width 64 height 36
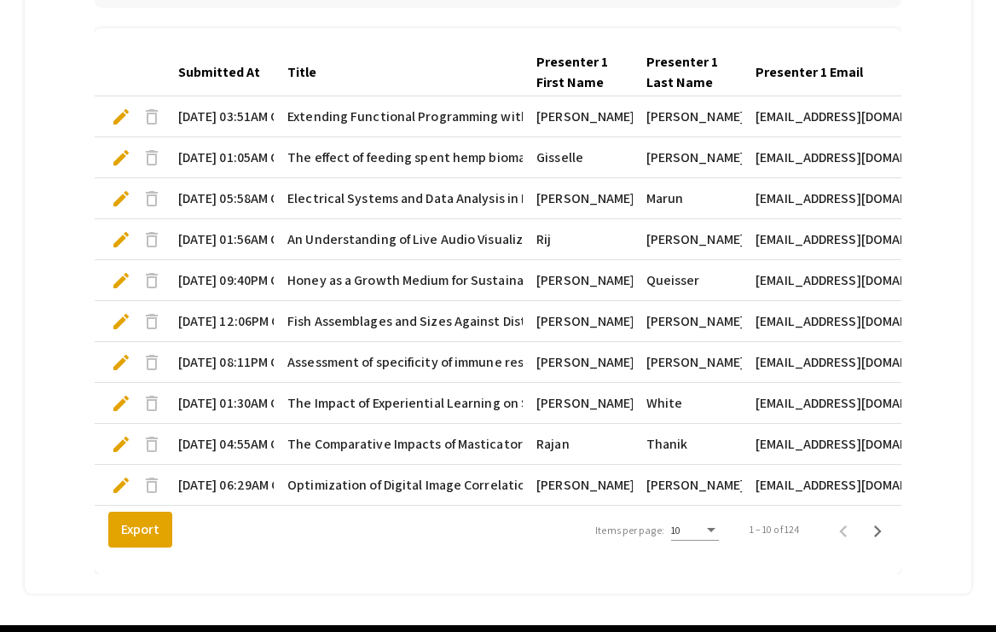
scroll to position [566, 0]
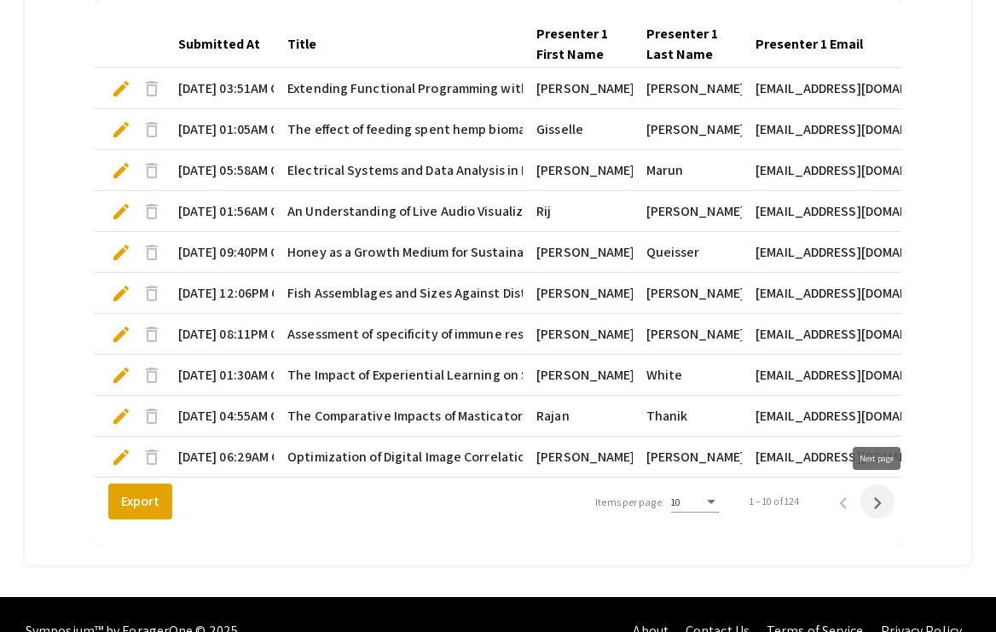
click at [885, 498] on icon "Next page" at bounding box center [878, 503] width 24 height 24
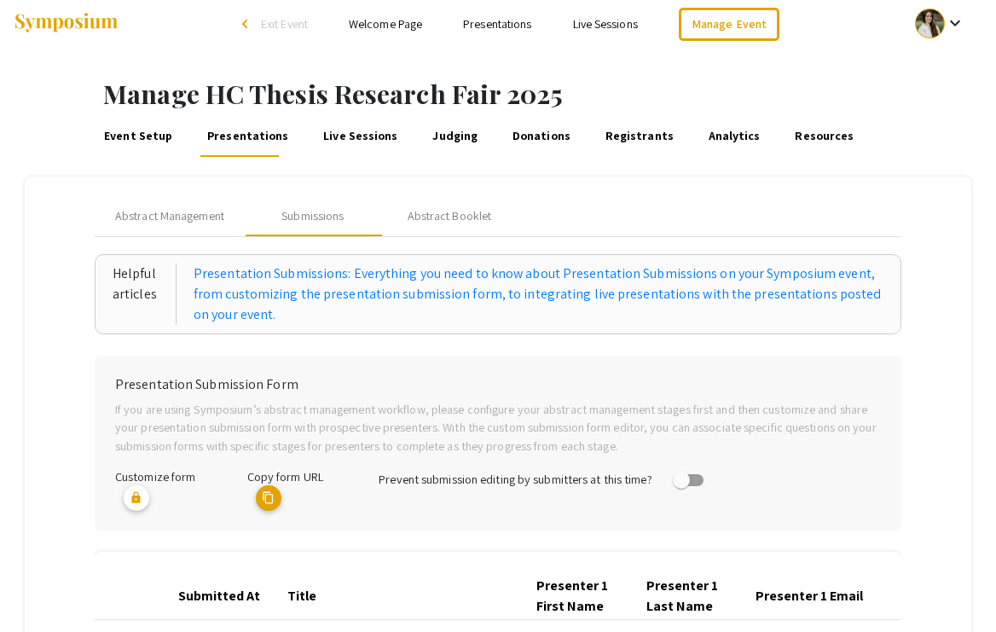
scroll to position [7, 0]
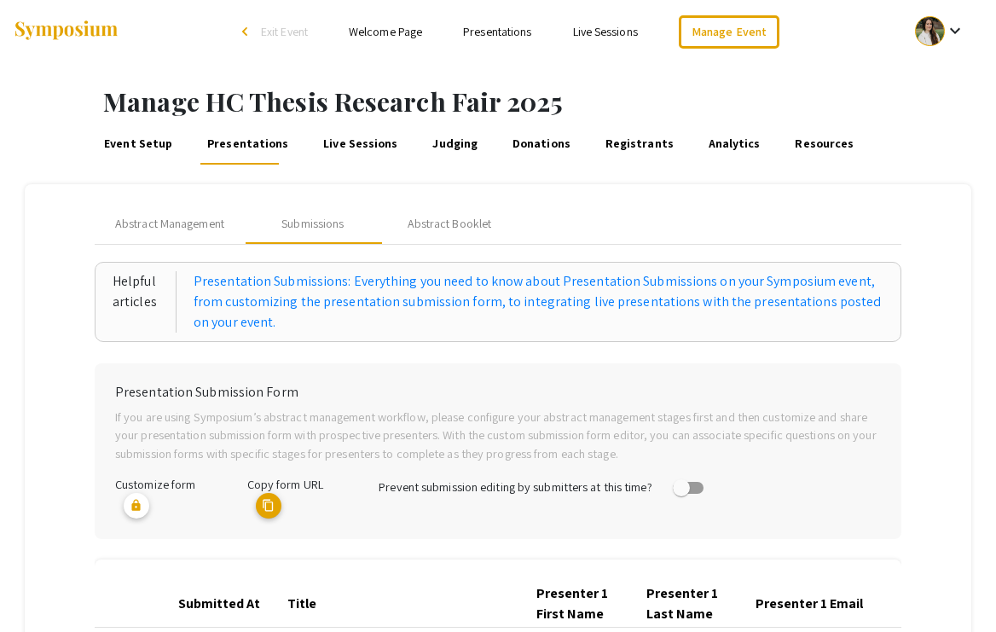
click at [282, 29] on span "Exit Event" at bounding box center [284, 31] width 47 height 15
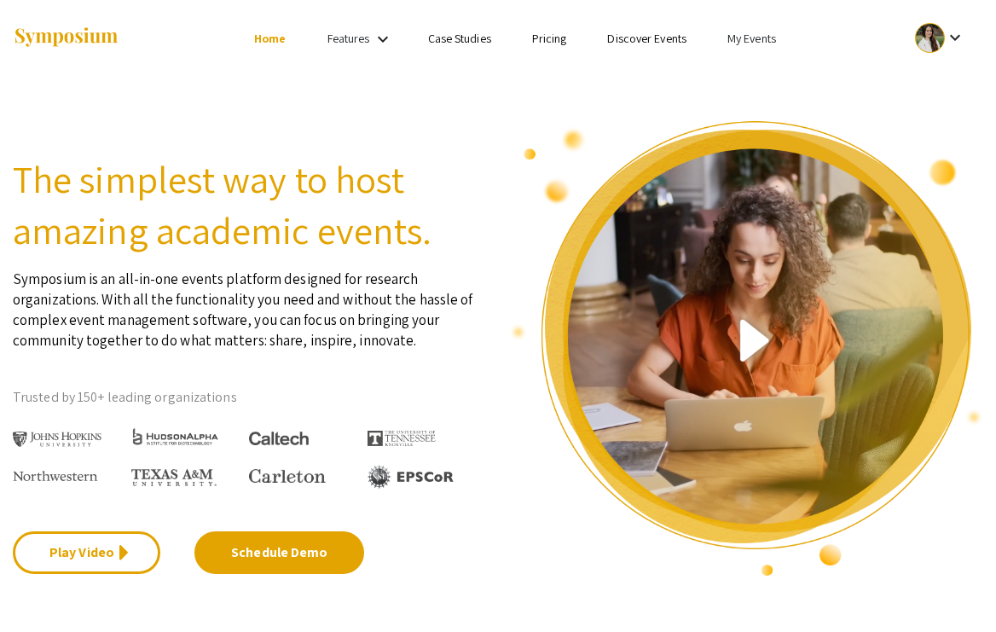
click at [748, 48] on li "My Events" at bounding box center [752, 38] width 90 height 20
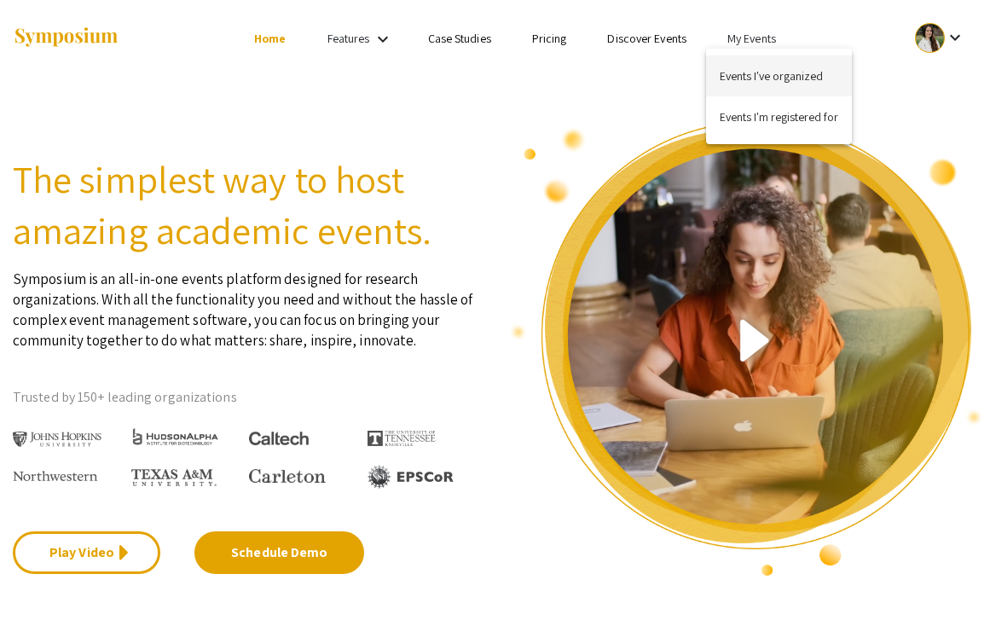
click at [745, 78] on button "Events I've organized" at bounding box center [779, 75] width 146 height 41
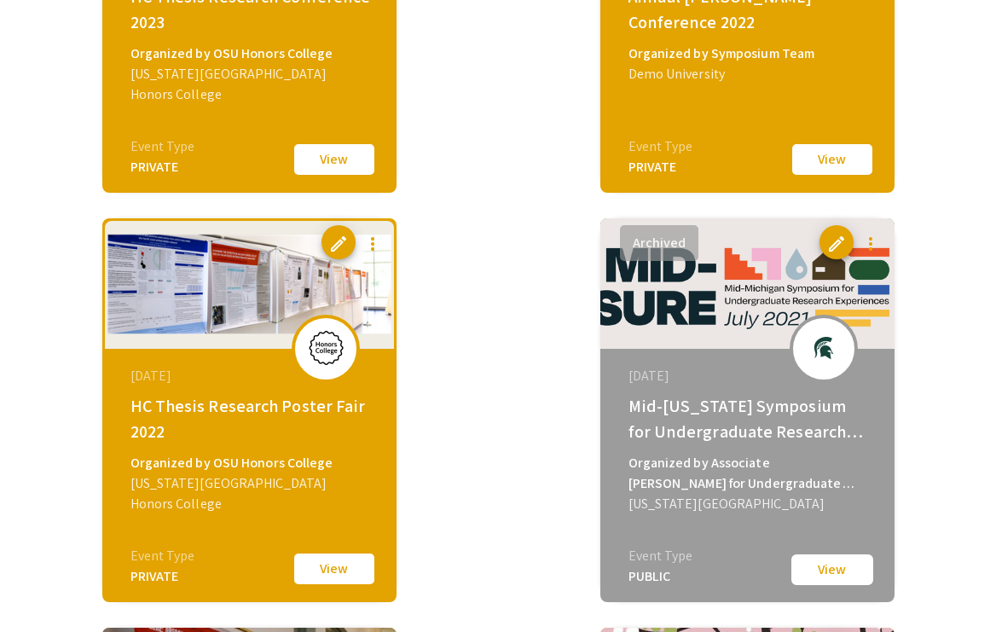
scroll to position [4061, 0]
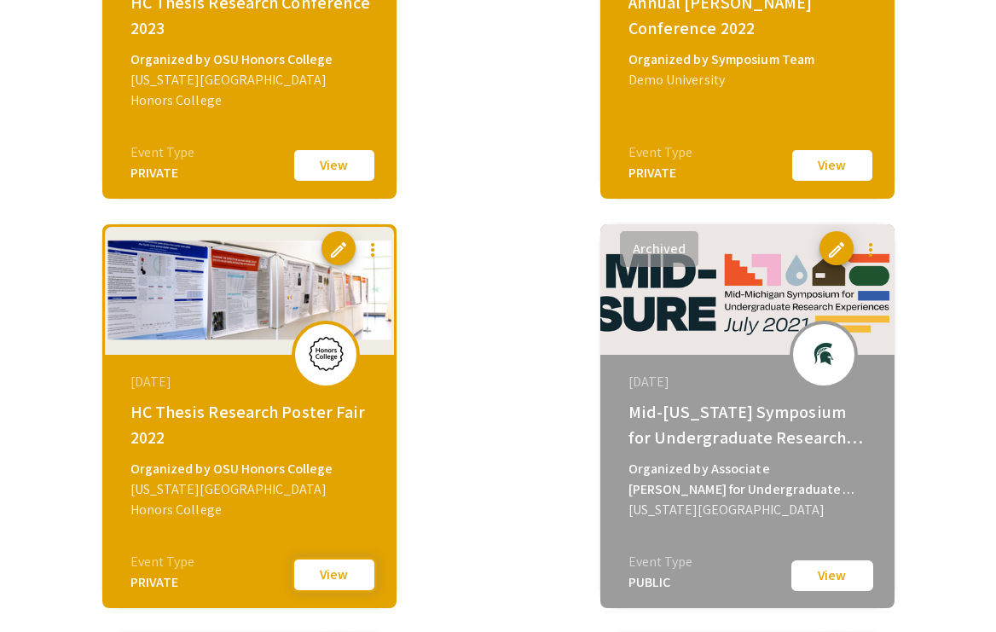
click at [313, 571] on button "View" at bounding box center [334, 575] width 85 height 36
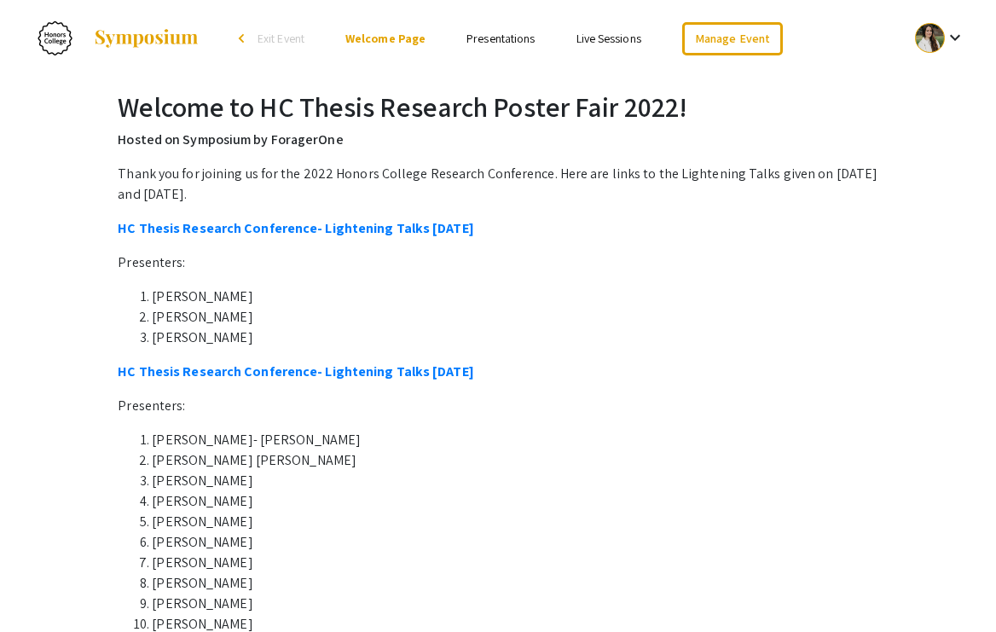
click at [508, 41] on link "Presentations" at bounding box center [501, 38] width 68 height 15
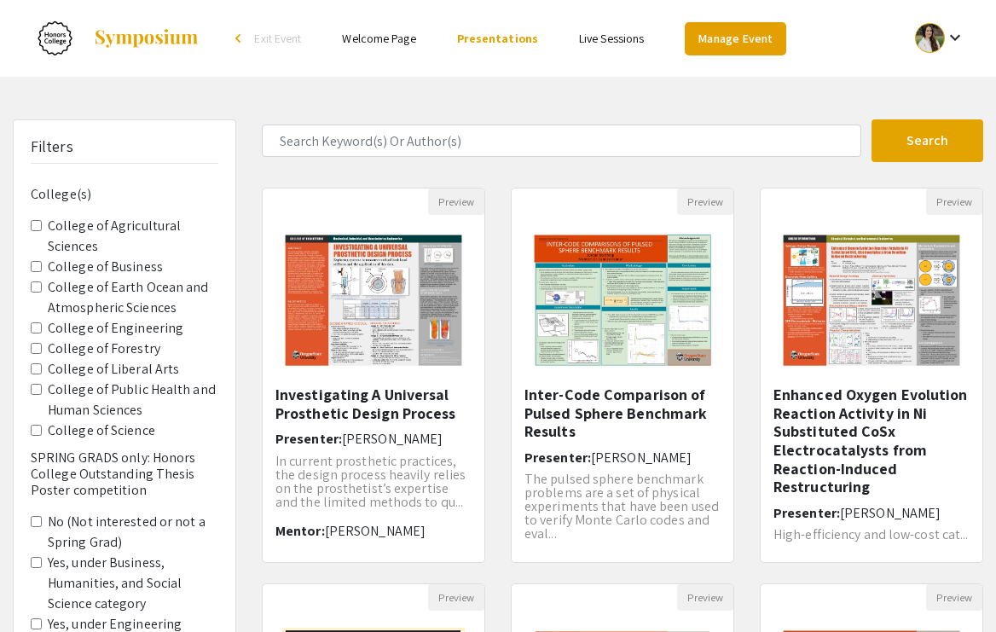
click at [721, 36] on link "Manage Event" at bounding box center [735, 38] width 101 height 33
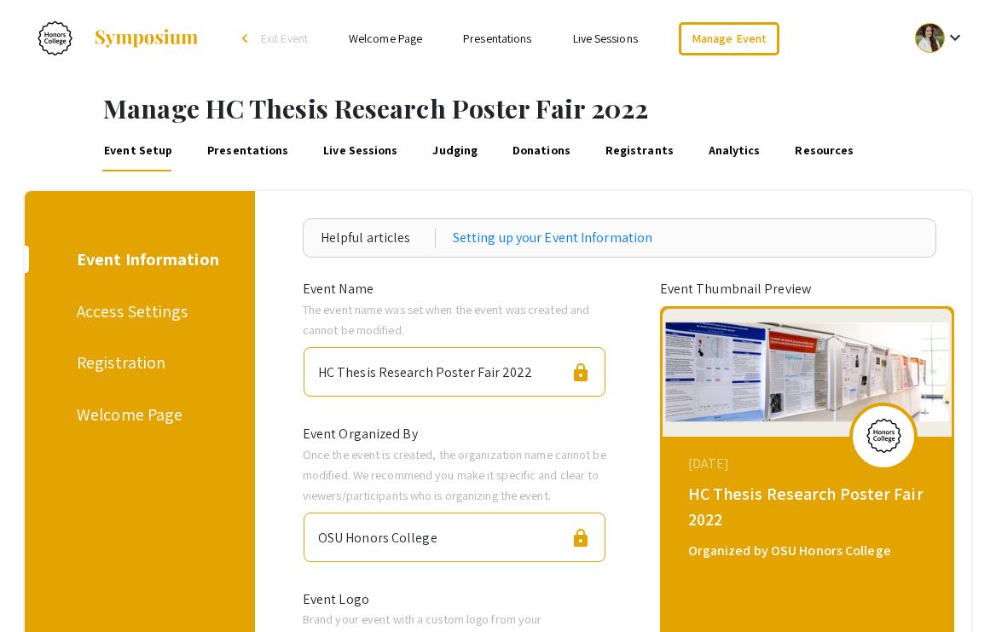
click at [222, 148] on link "Presentations" at bounding box center [248, 151] width 86 height 41
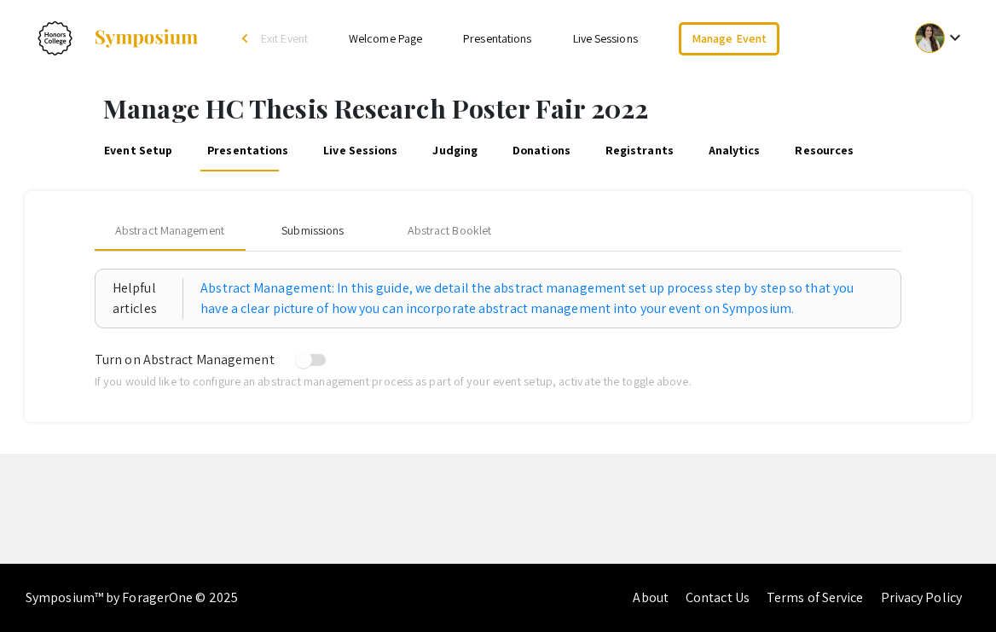
click at [298, 227] on div "Submissions" at bounding box center [312, 231] width 62 height 18
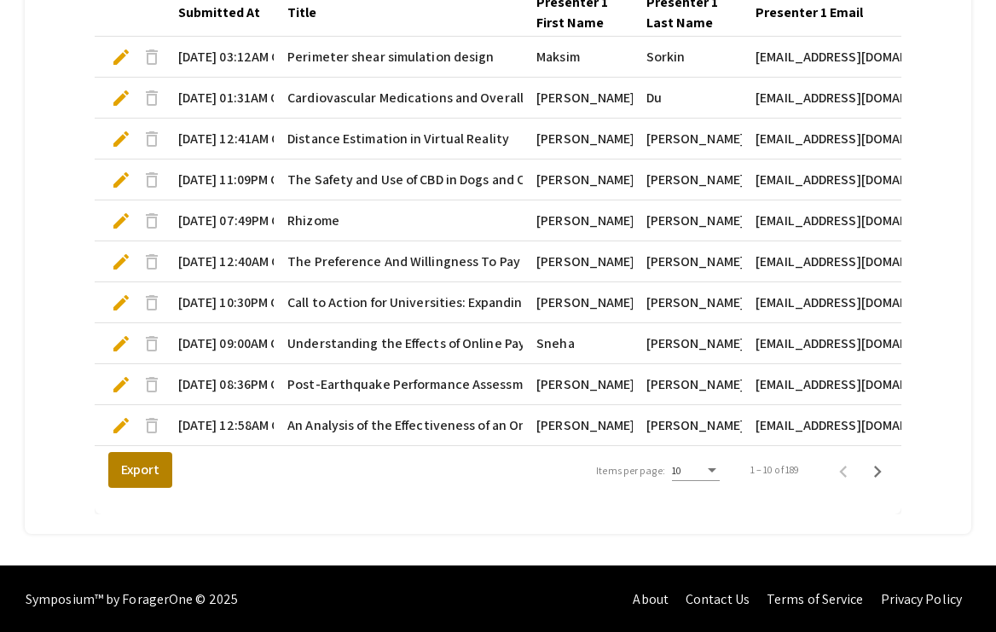
scroll to position [597, 0]
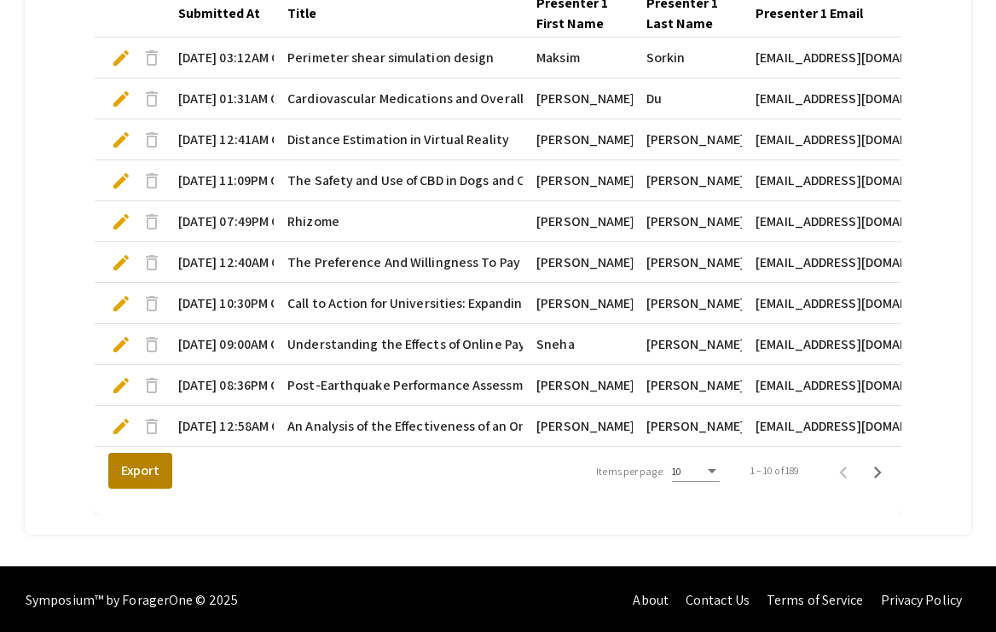
click at [122, 473] on button "Export" at bounding box center [140, 471] width 64 height 36
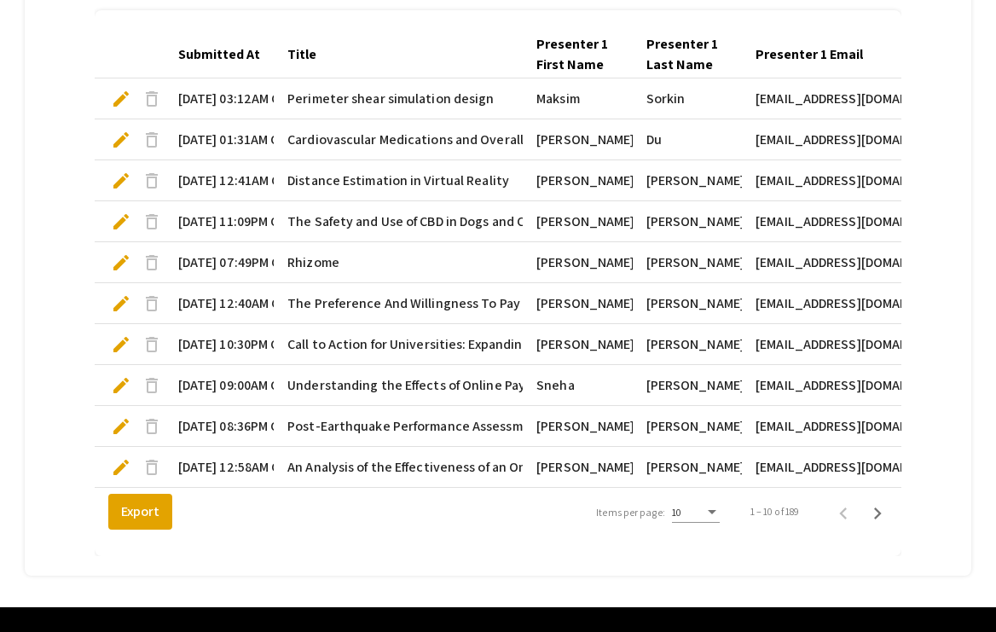
click at [118, 463] on span "edit" at bounding box center [121, 467] width 20 height 20
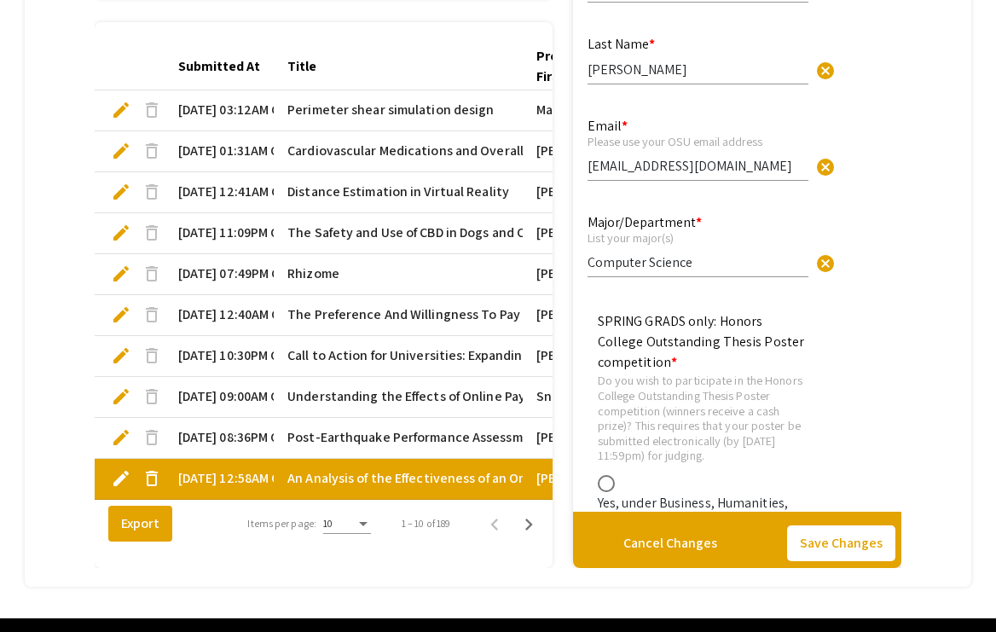
type input "0"
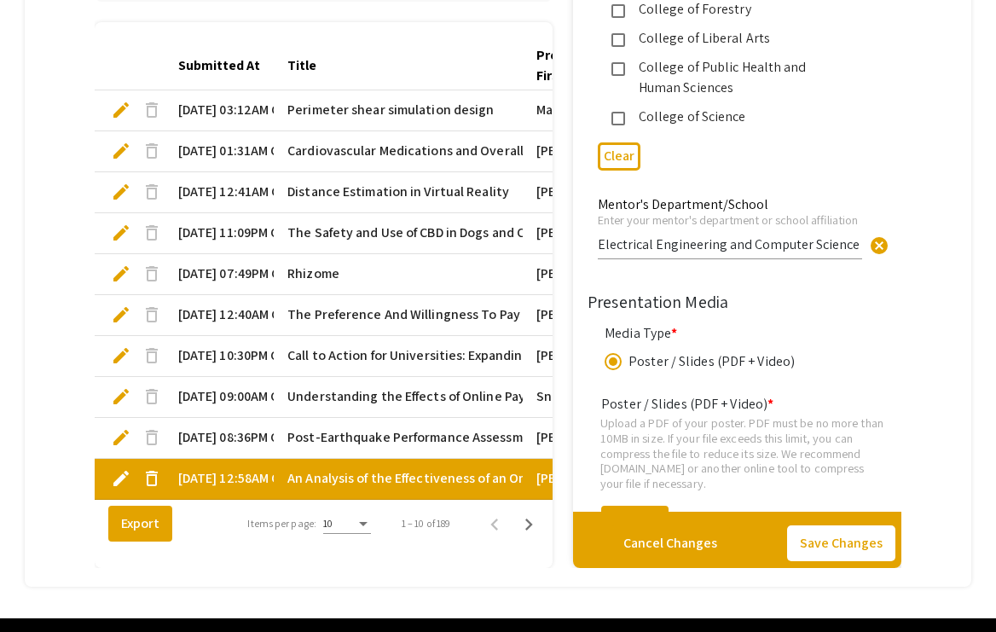
scroll to position [1885, 0]
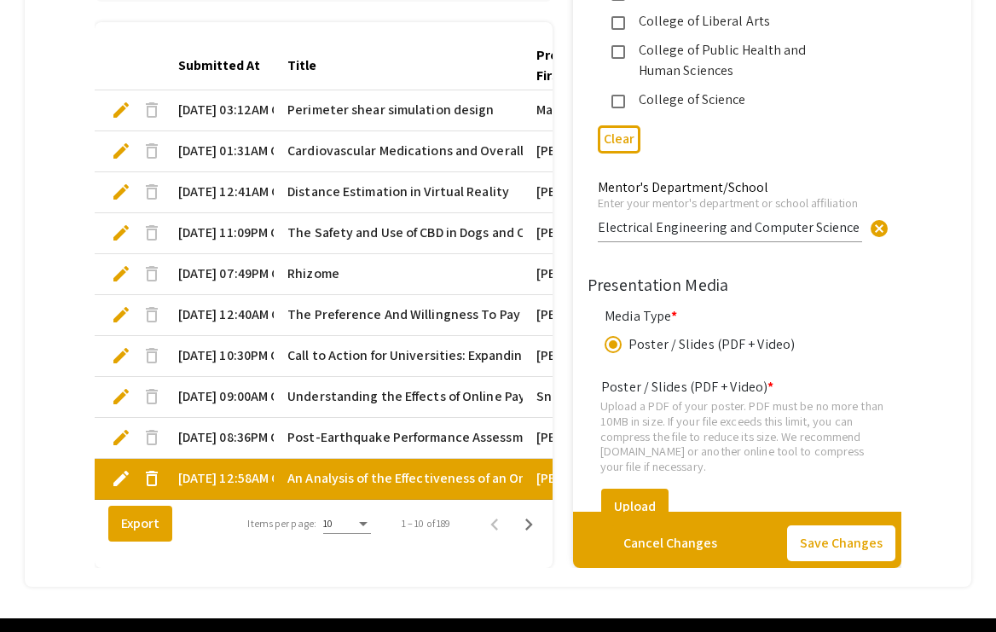
click at [58, 48] on mat-tab-group "Abstract Management Submissions Abstract Booklet Helpful articles Presentation …" at bounding box center [498, 111] width 947 height 952
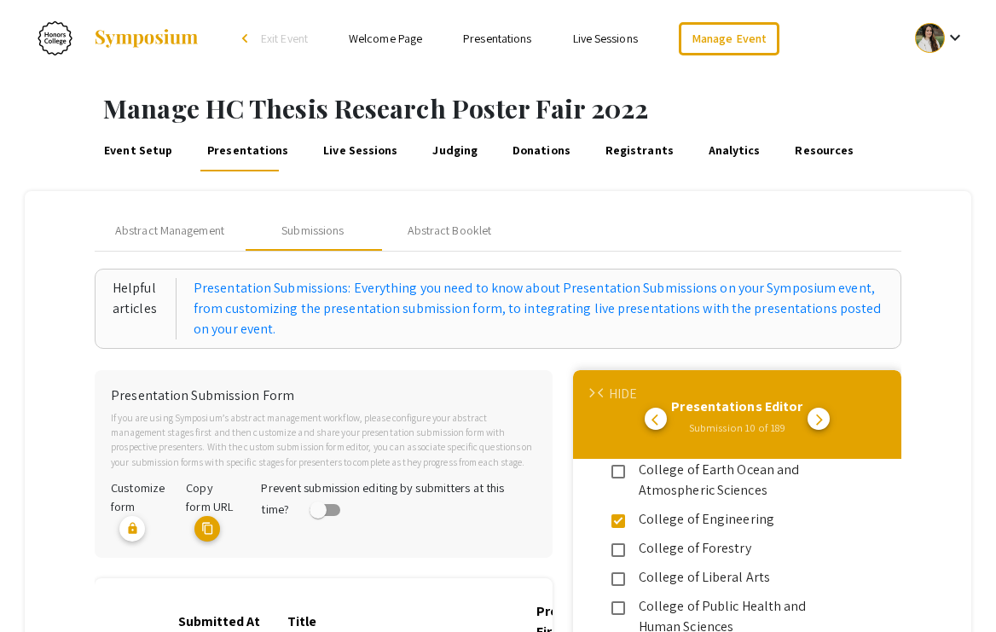
scroll to position [0, 0]
click at [170, 220] on div "Abstract Management" at bounding box center [170, 230] width 150 height 41
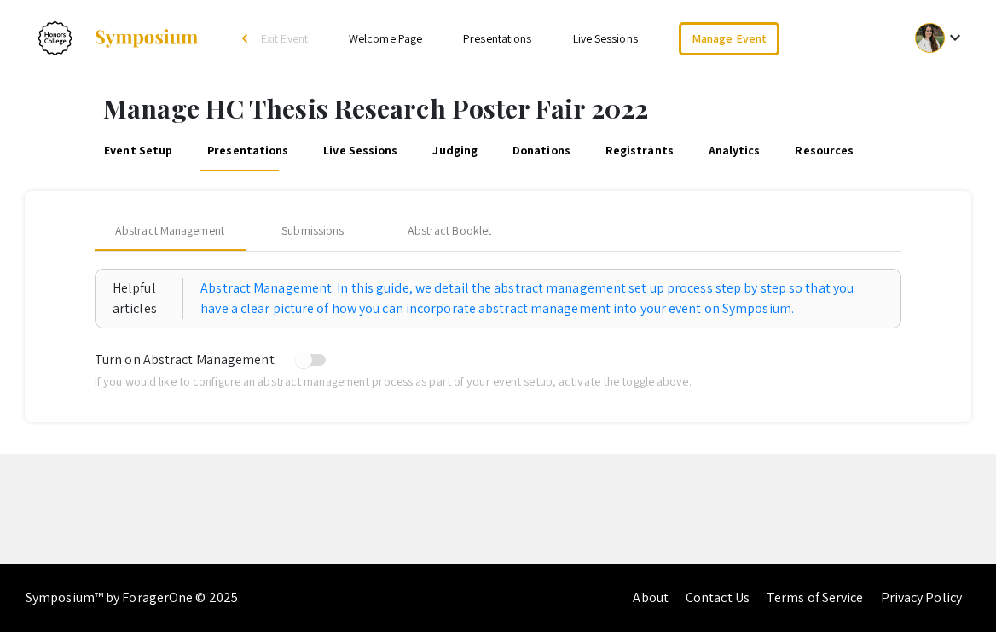
click at [270, 38] on span "Exit Event" at bounding box center [284, 38] width 47 height 15
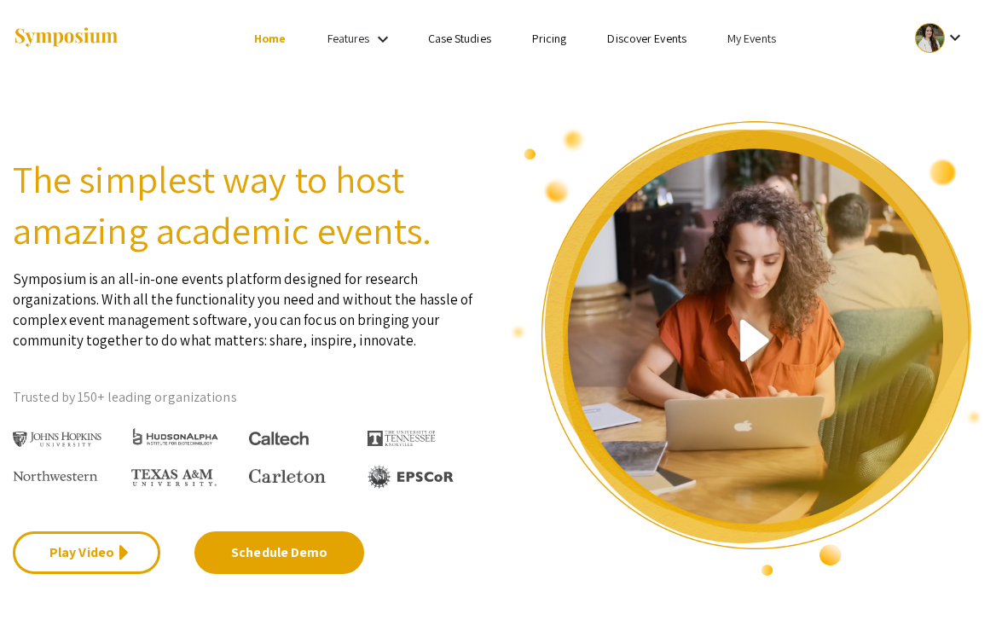
click at [751, 38] on link "My Events" at bounding box center [752, 38] width 49 height 15
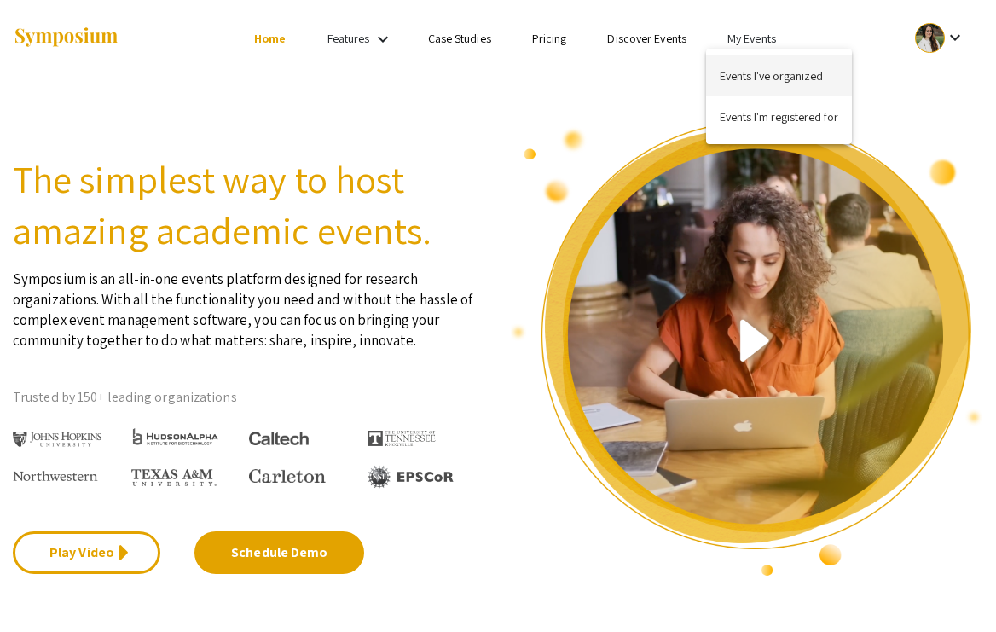
click at [755, 71] on button "Events I've organized" at bounding box center [779, 75] width 146 height 41
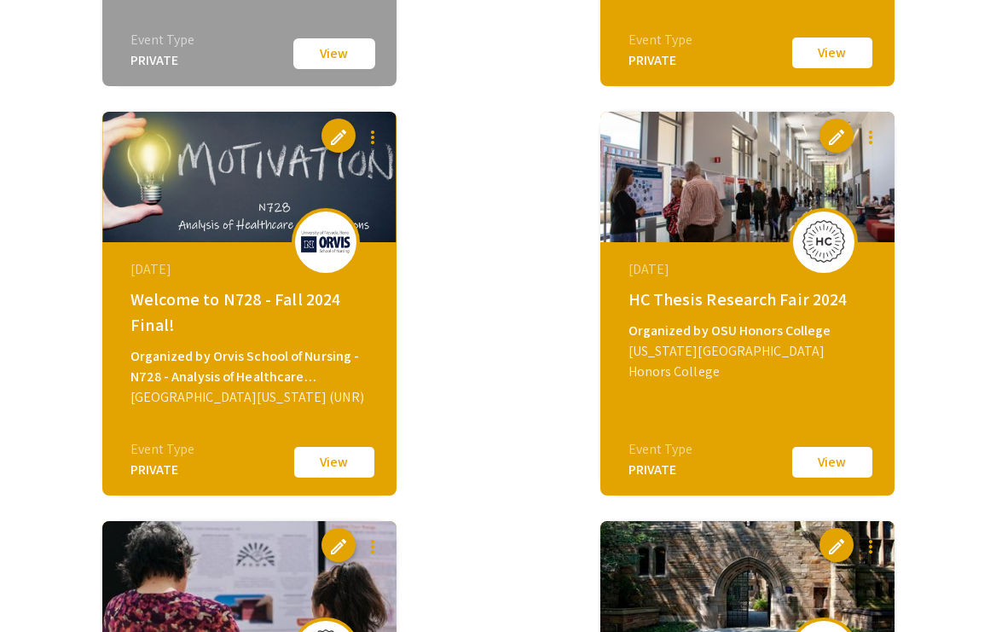
scroll to position [3370, 0]
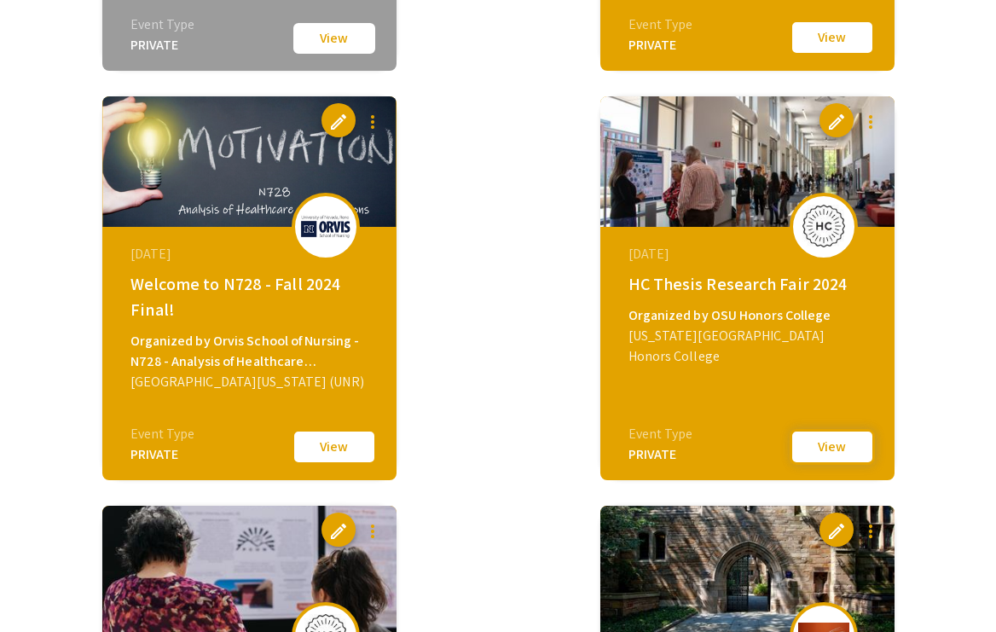
click at [803, 445] on button "View" at bounding box center [832, 447] width 85 height 36
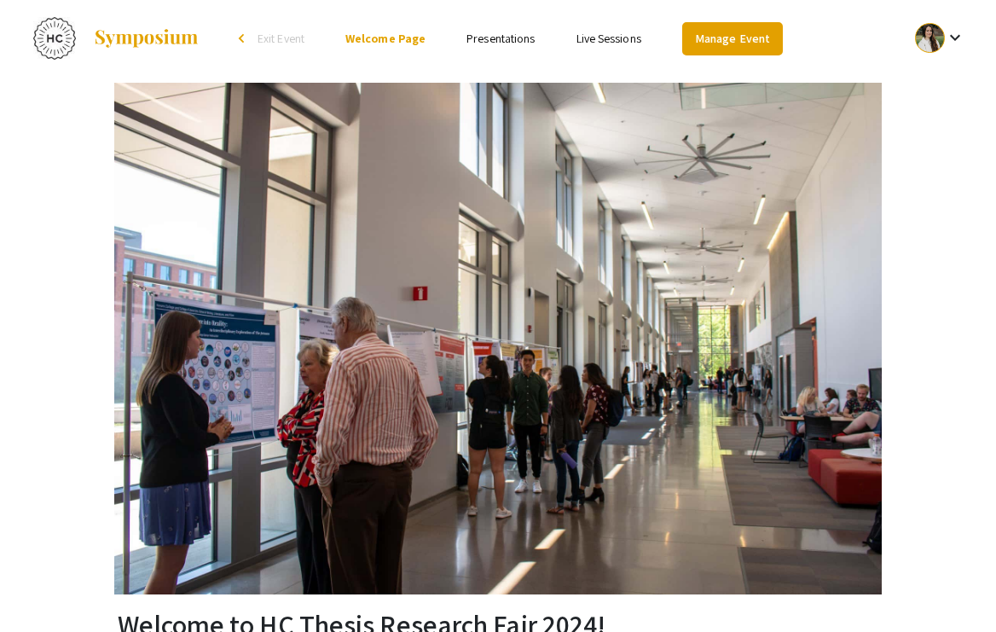
click at [708, 36] on link "Manage Event" at bounding box center [732, 38] width 101 height 33
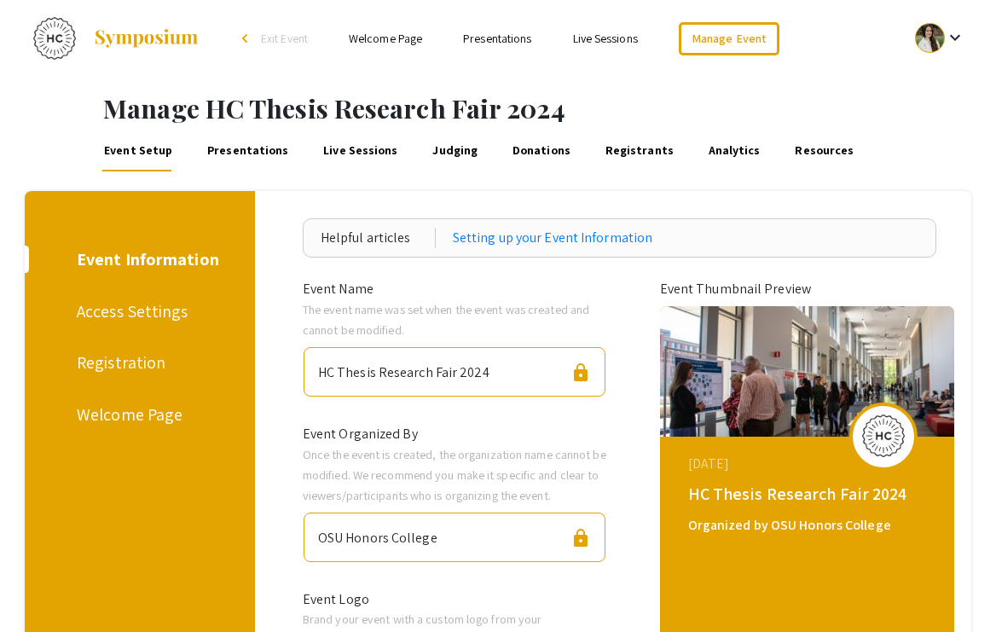
click at [229, 154] on link "Presentations" at bounding box center [248, 151] width 86 height 41
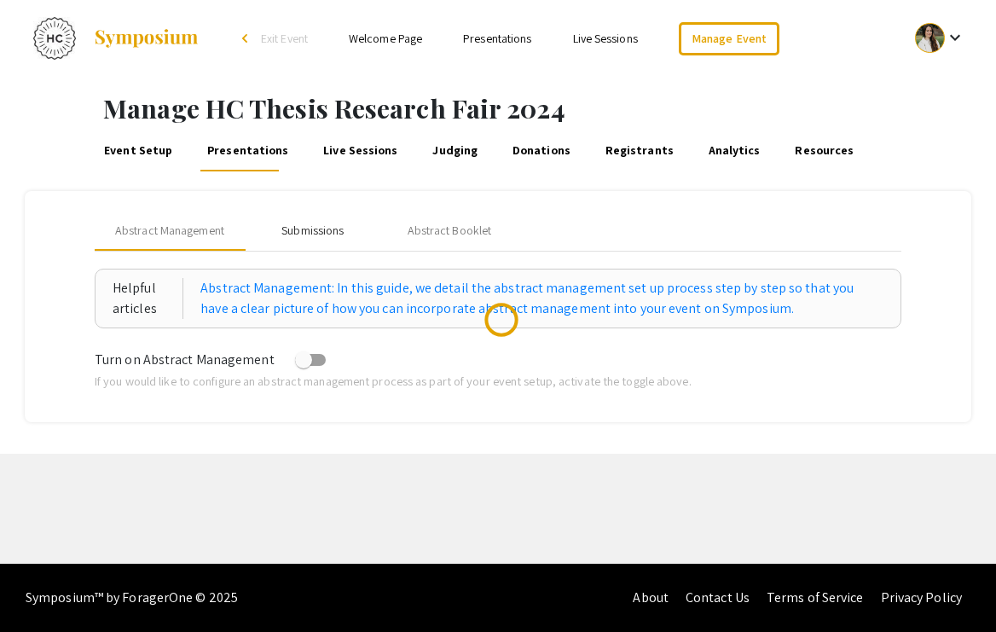
click at [326, 223] on div "Submissions" at bounding box center [312, 231] width 62 height 18
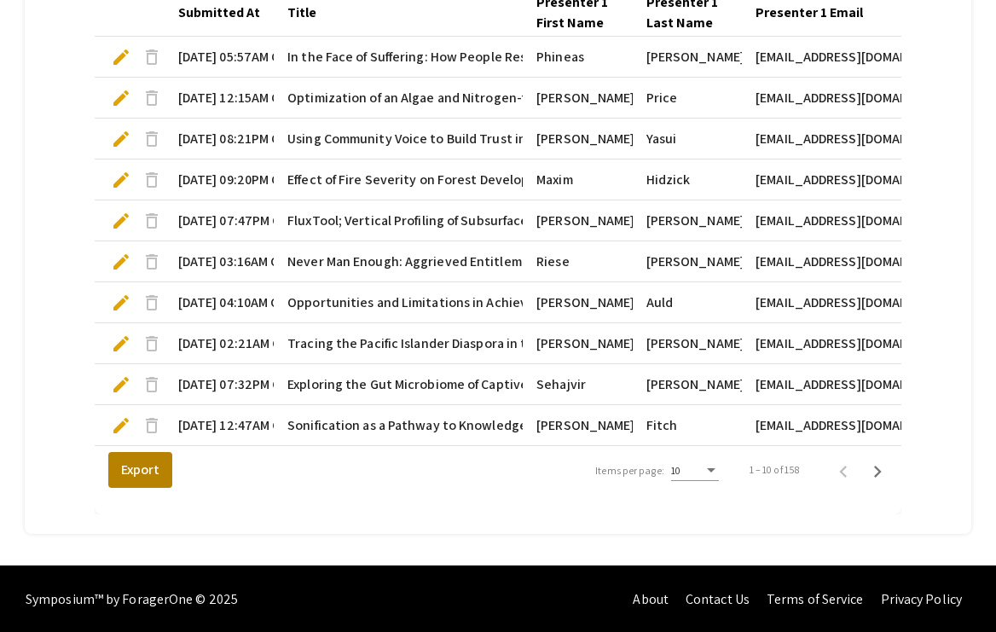
scroll to position [597, 0]
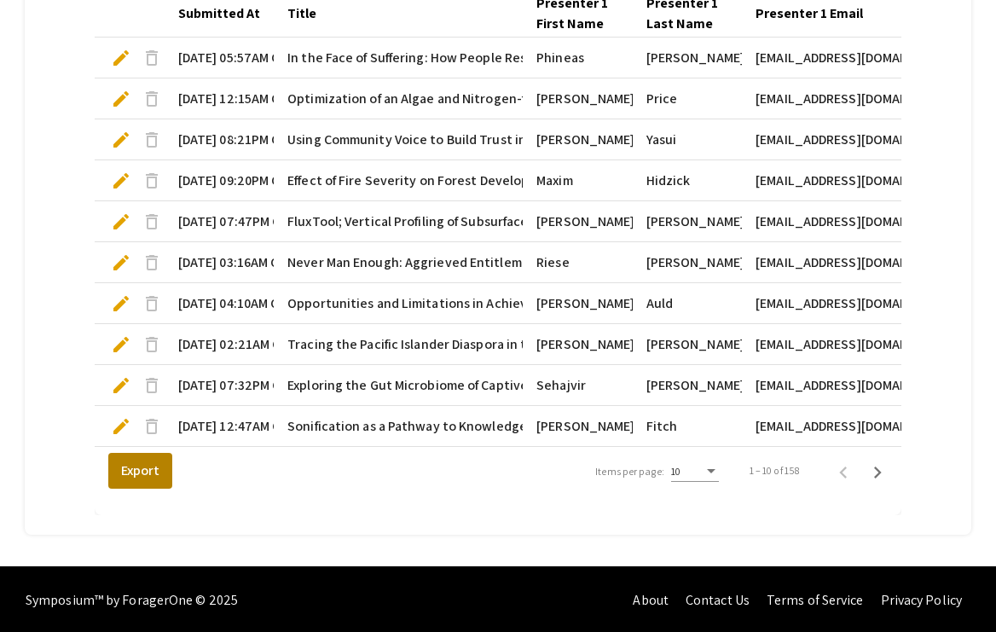
click at [124, 464] on button "Export" at bounding box center [140, 471] width 64 height 36
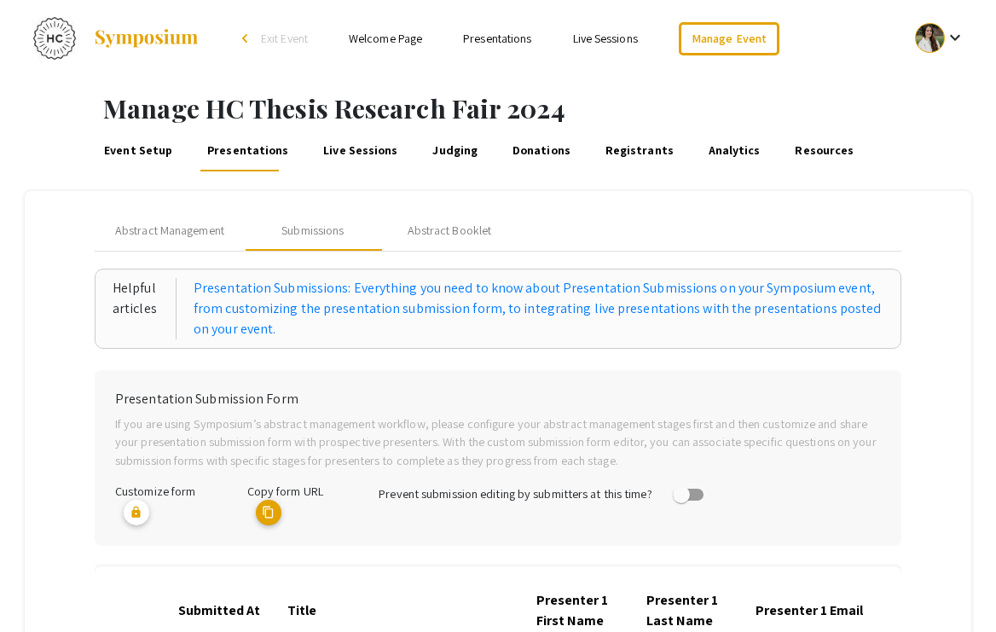
scroll to position [0, 0]
